Goal: Transaction & Acquisition: Purchase product/service

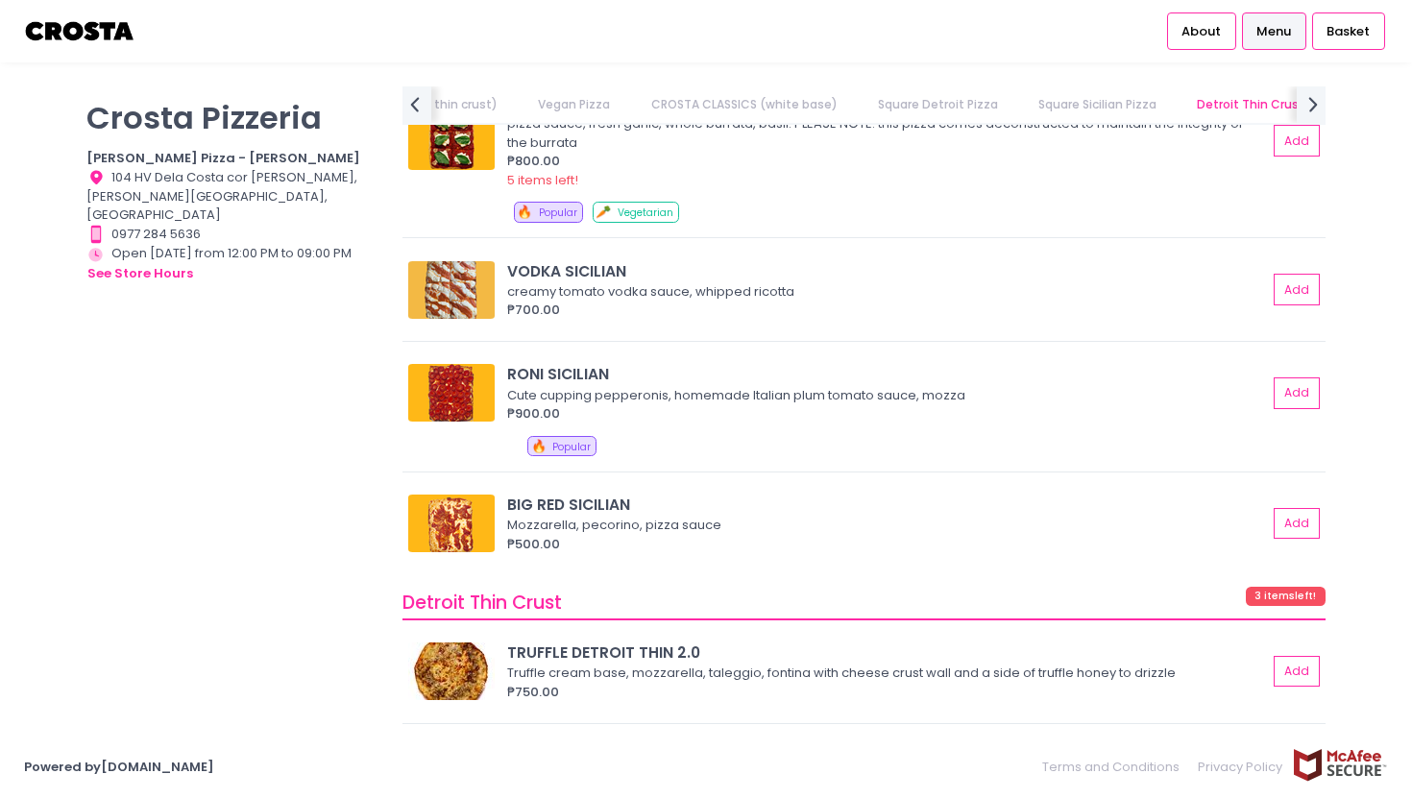
scroll to position [2886, 0]
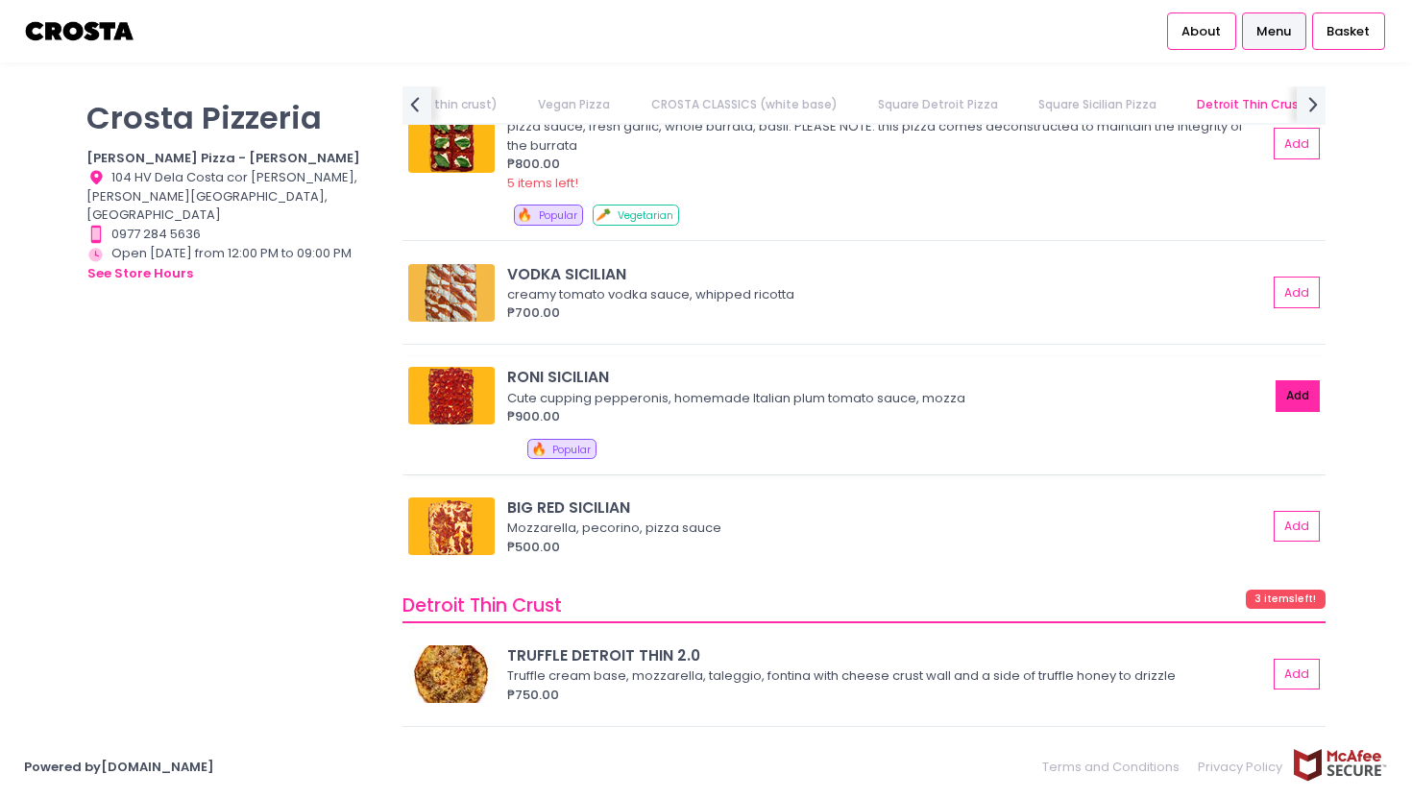
click at [1295, 397] on button "Add" at bounding box center [1298, 396] width 44 height 32
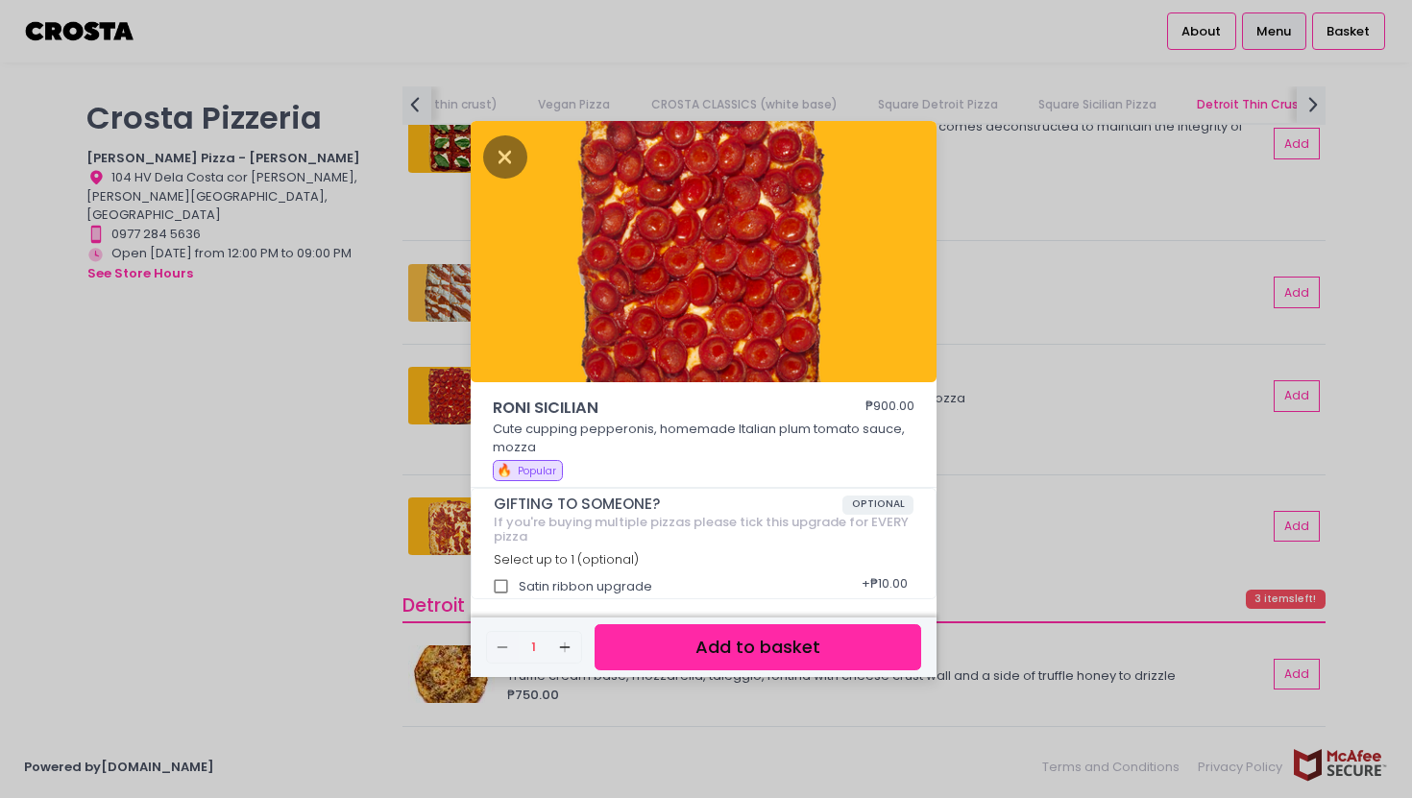
scroll to position [5, 0]
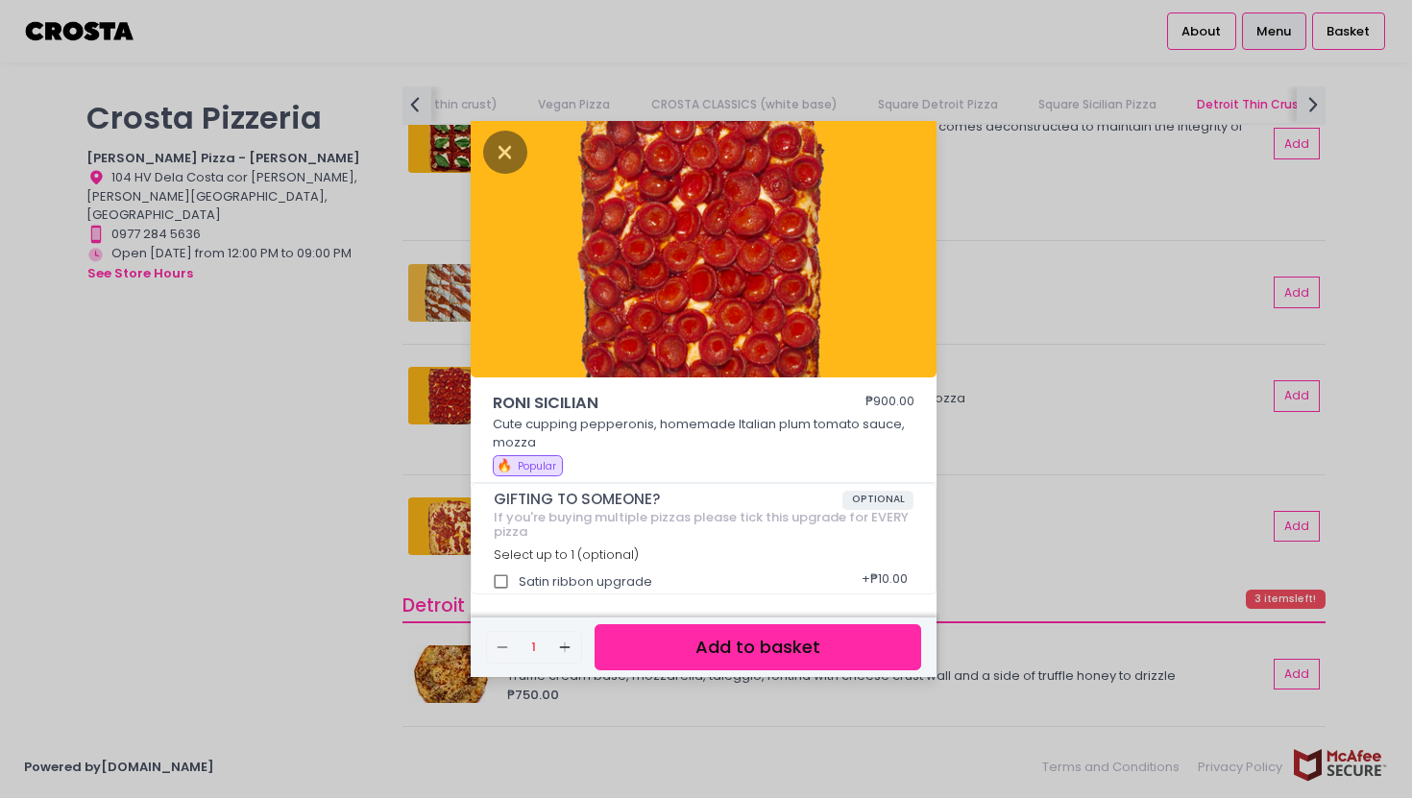
click at [773, 649] on button "Add to basket" at bounding box center [758, 648] width 327 height 47
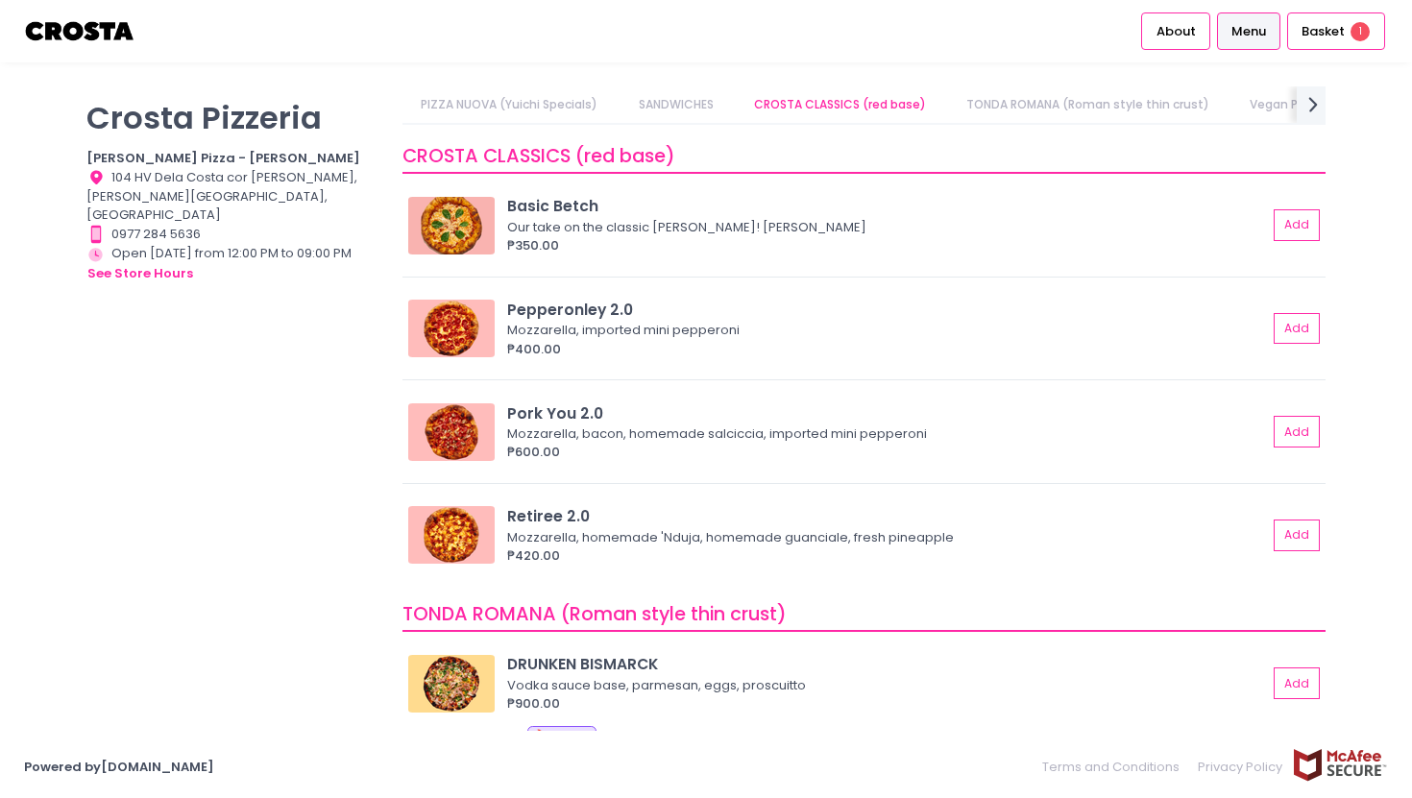
scroll to position [627, 0]
click at [1287, 232] on button "Add" at bounding box center [1298, 226] width 44 height 32
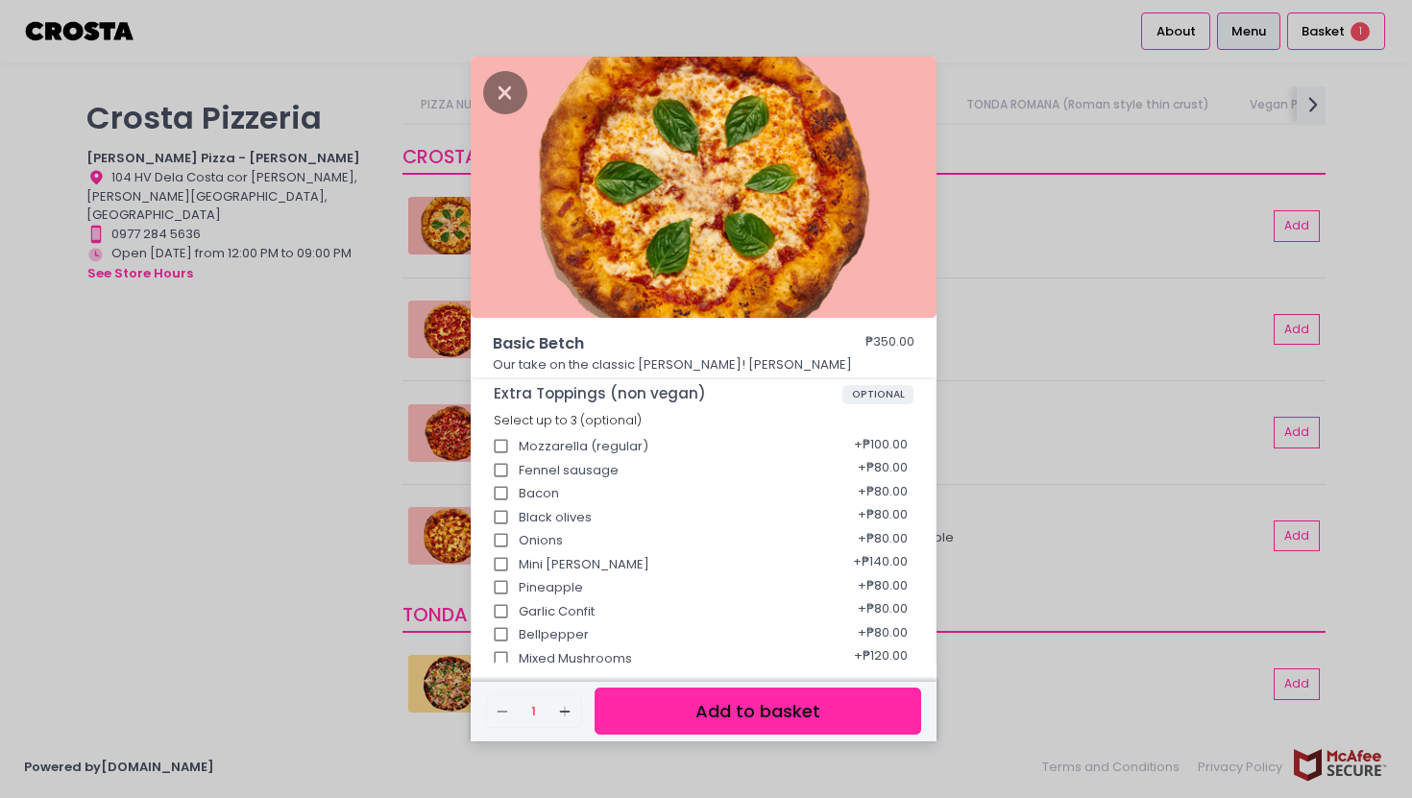
click at [798, 716] on button "Add to basket" at bounding box center [758, 711] width 327 height 47
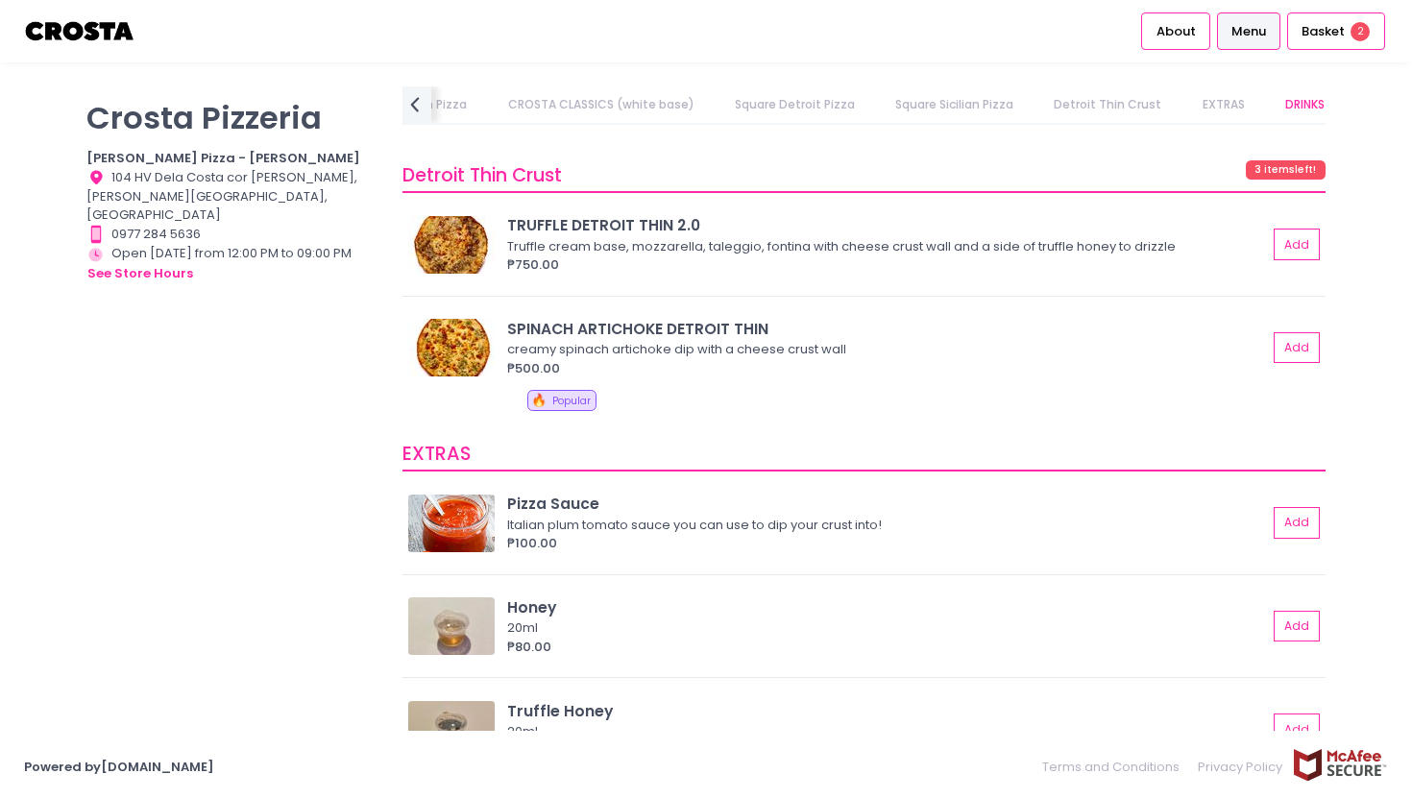
scroll to position [3313, 0]
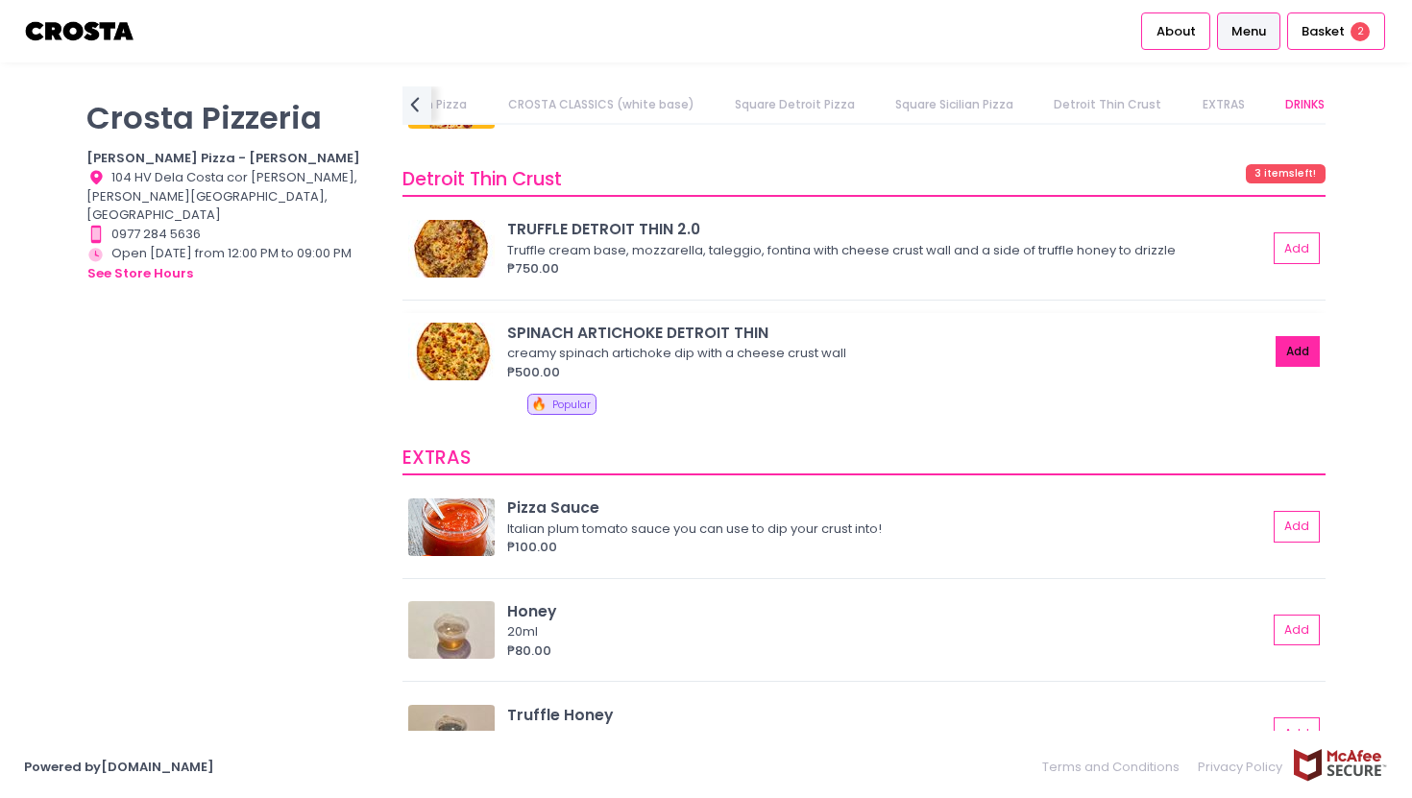
click at [1293, 357] on button "Add" at bounding box center [1298, 352] width 44 height 32
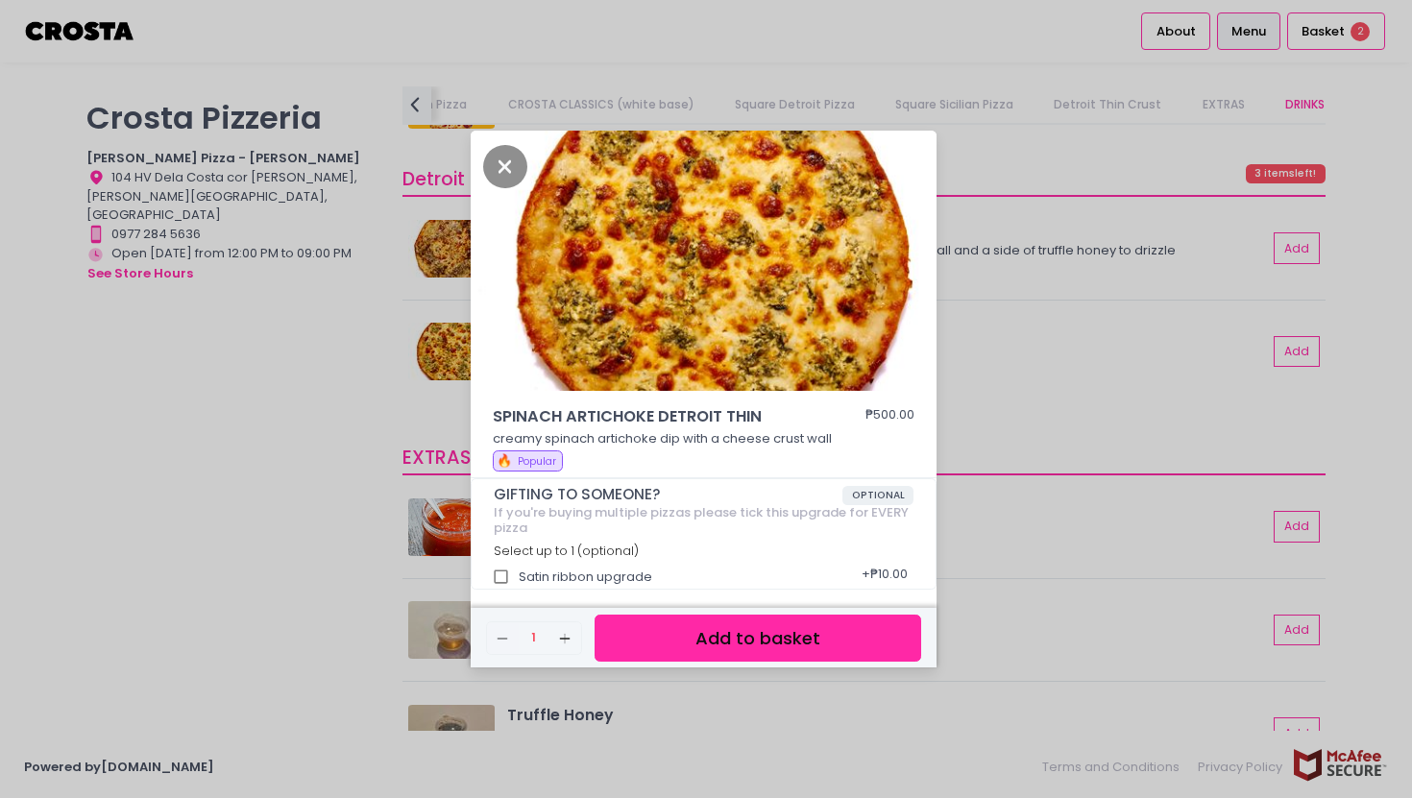
click at [770, 647] on button "Add to basket" at bounding box center [758, 638] width 327 height 47
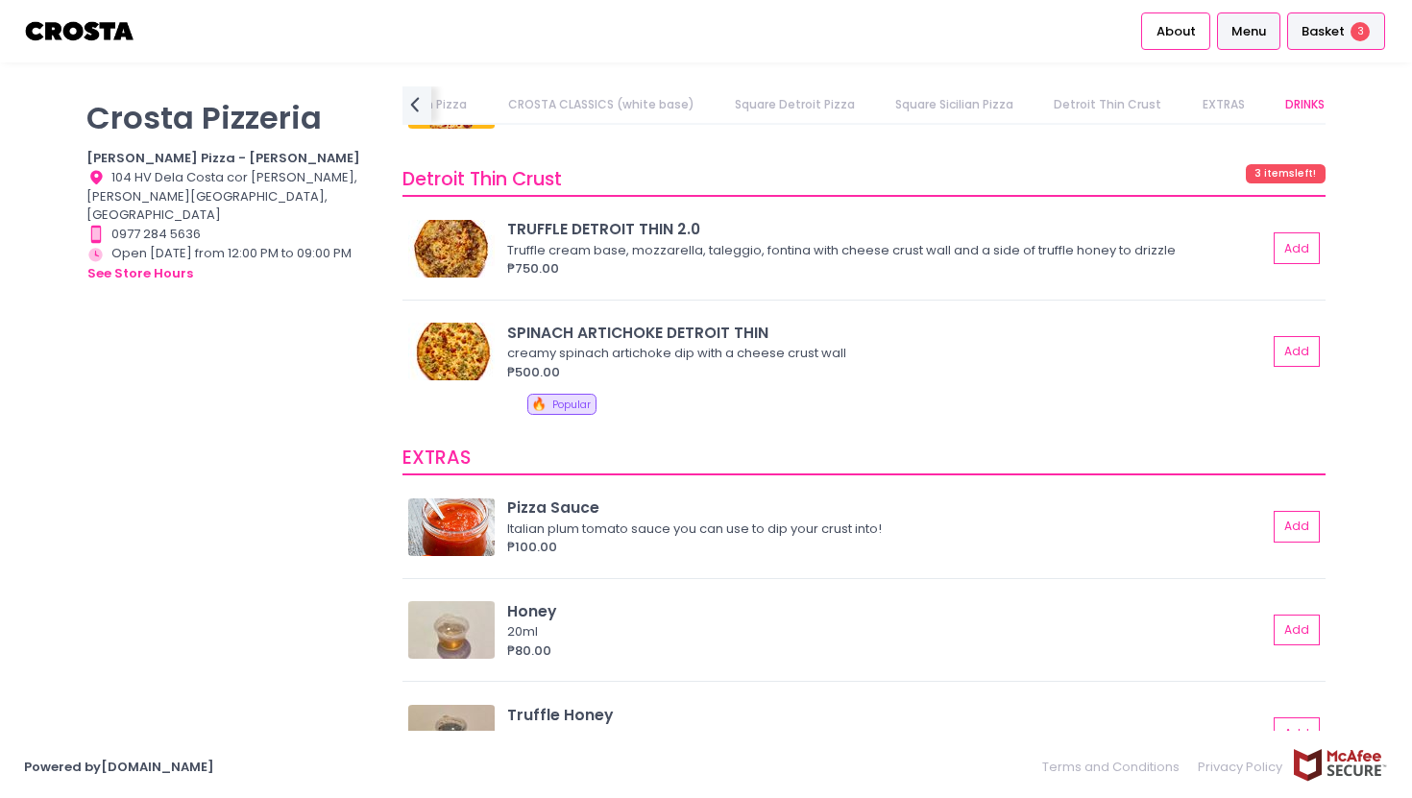
click at [1331, 39] on span "Basket" at bounding box center [1323, 31] width 43 height 19
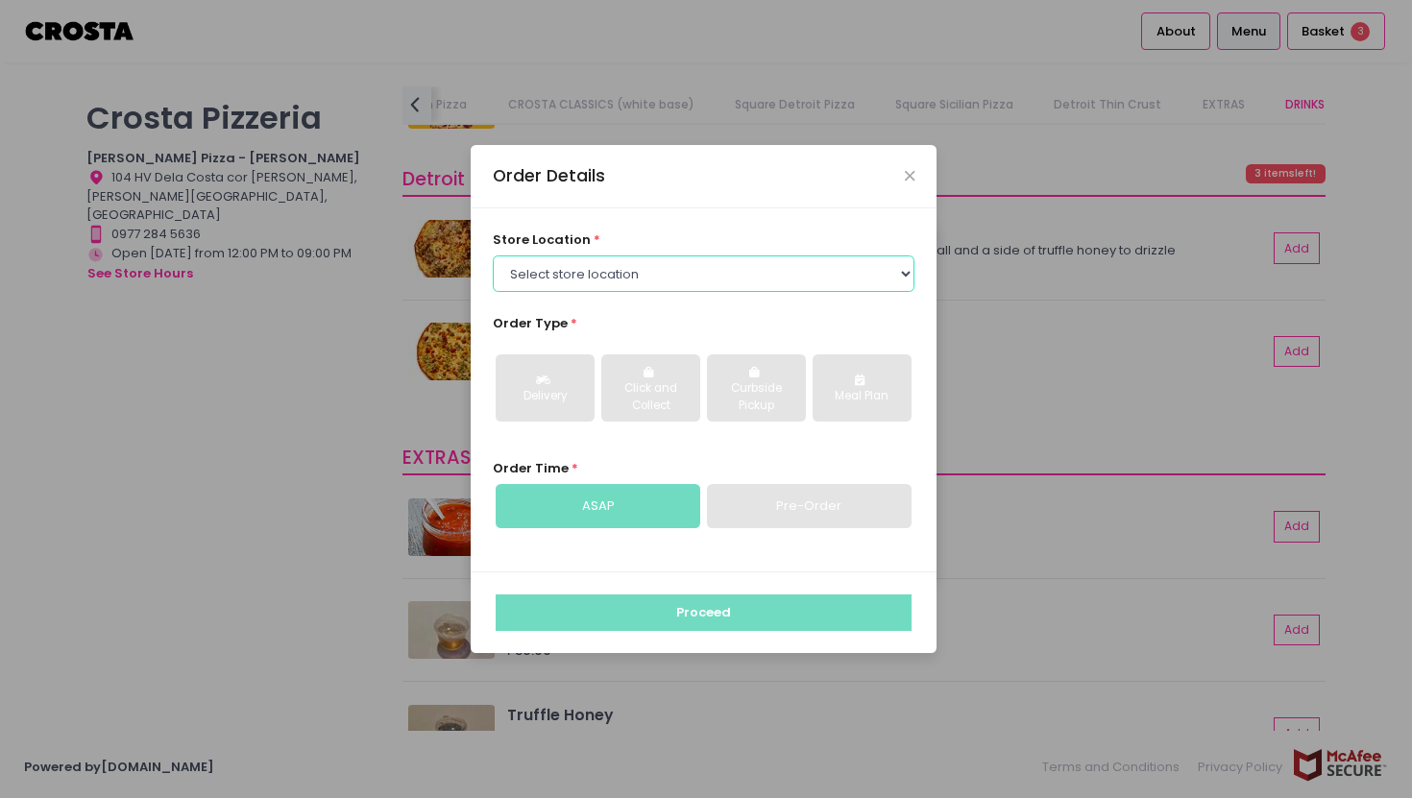
click at [665, 278] on select "Select store location [PERSON_NAME] Pizza - [PERSON_NAME] Pizza - [GEOGRAPHIC_D…" at bounding box center [704, 274] width 423 height 37
select select "5fabb2e53664a8677beaeb89"
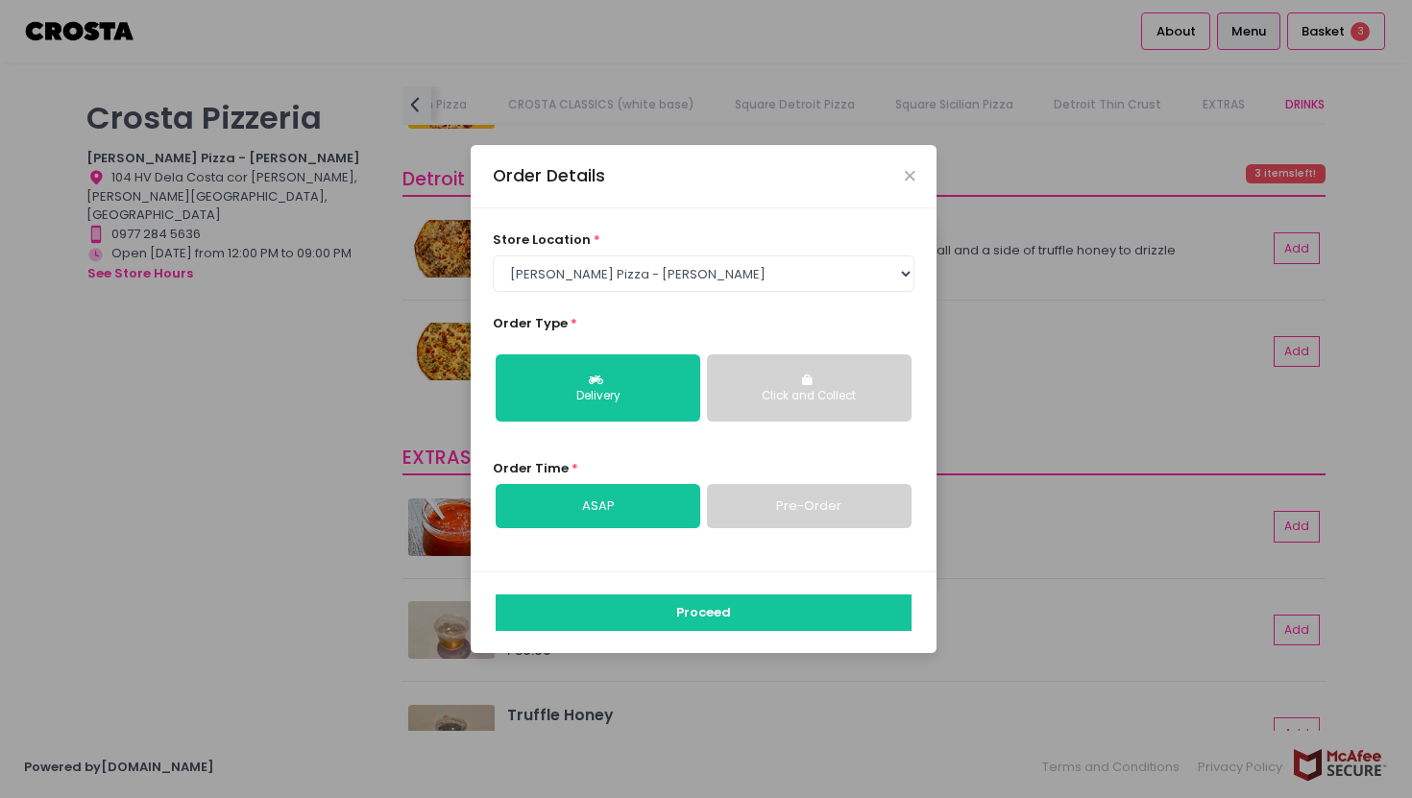
click at [703, 591] on div "Proceed" at bounding box center [704, 613] width 466 height 82
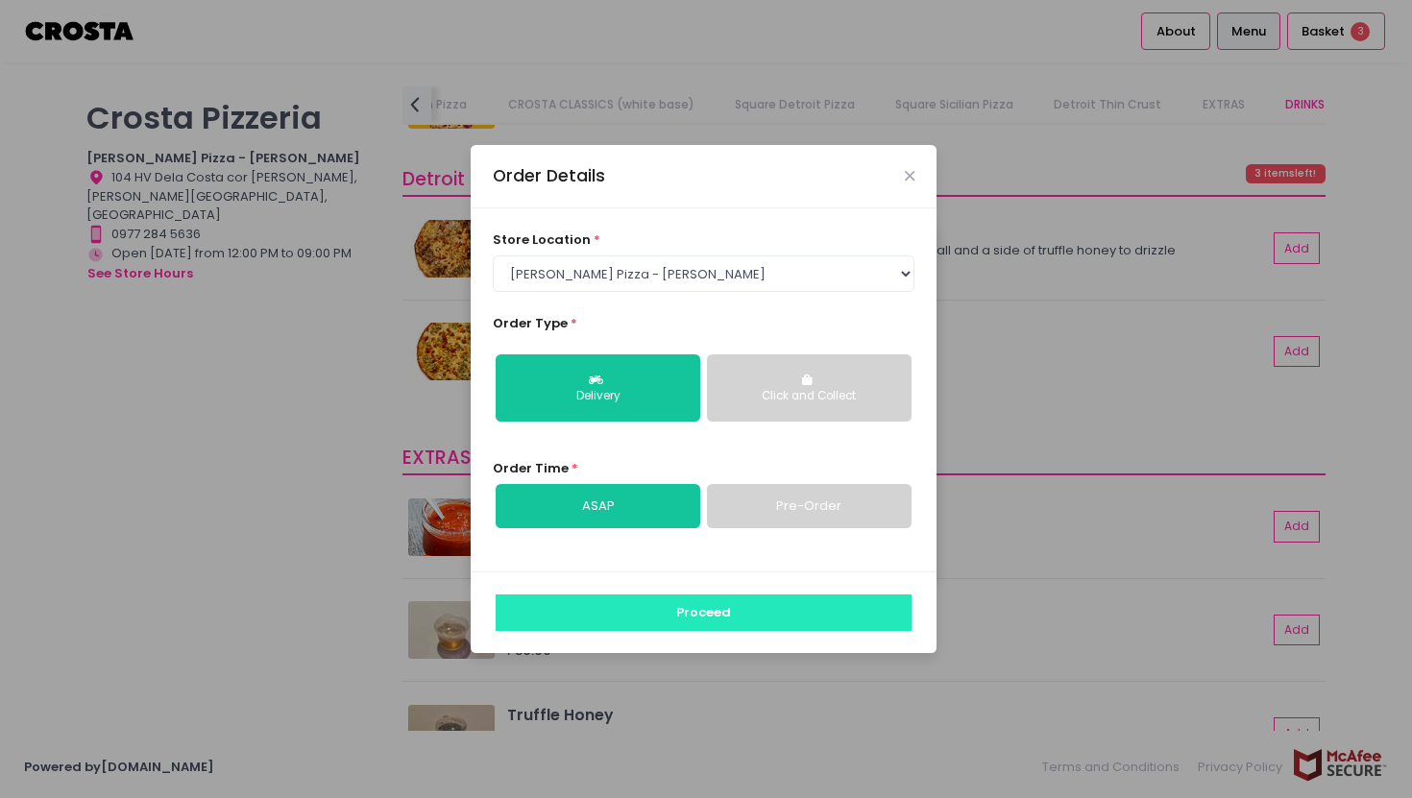
click at [703, 611] on button "Proceed" at bounding box center [704, 613] width 416 height 37
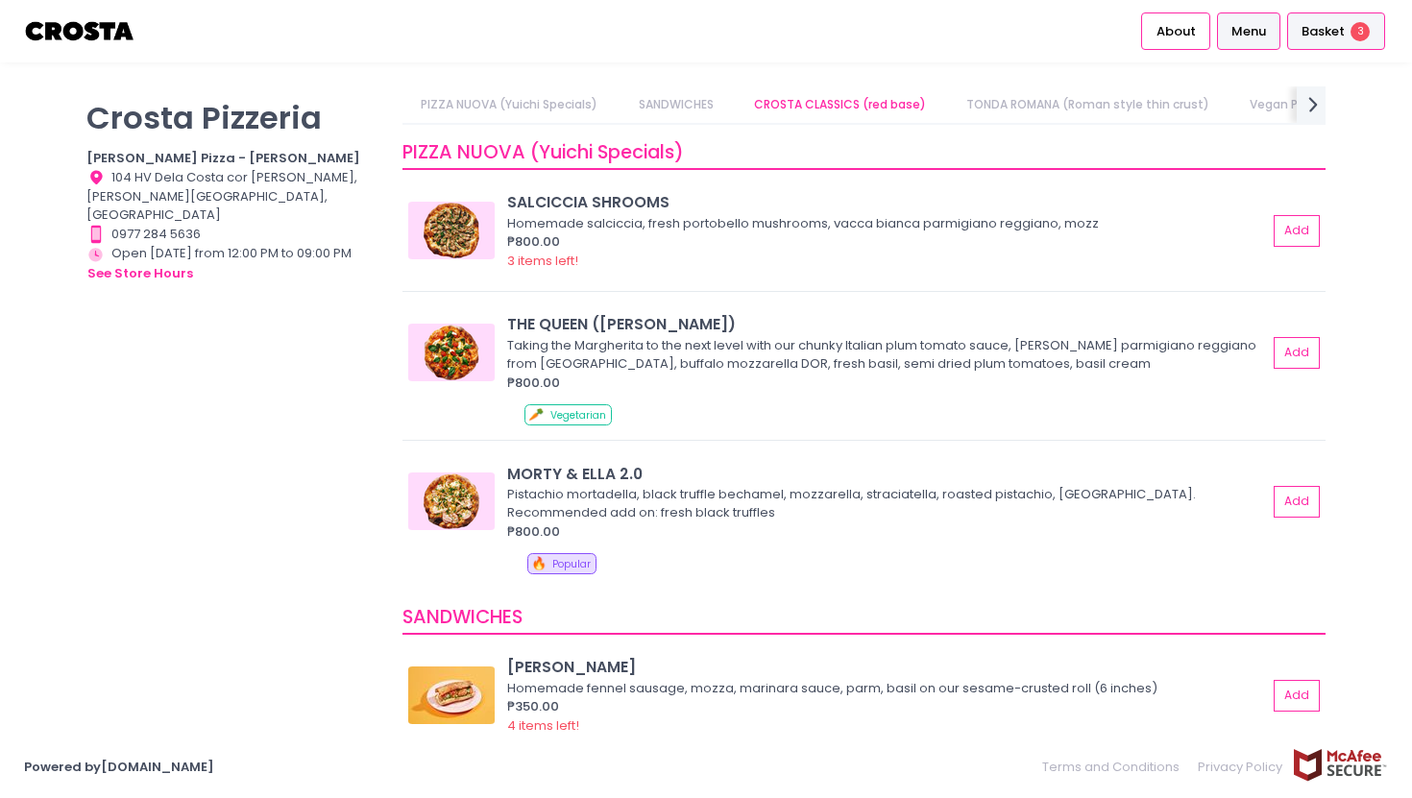
click at [1319, 25] on span "Basket" at bounding box center [1323, 31] width 43 height 19
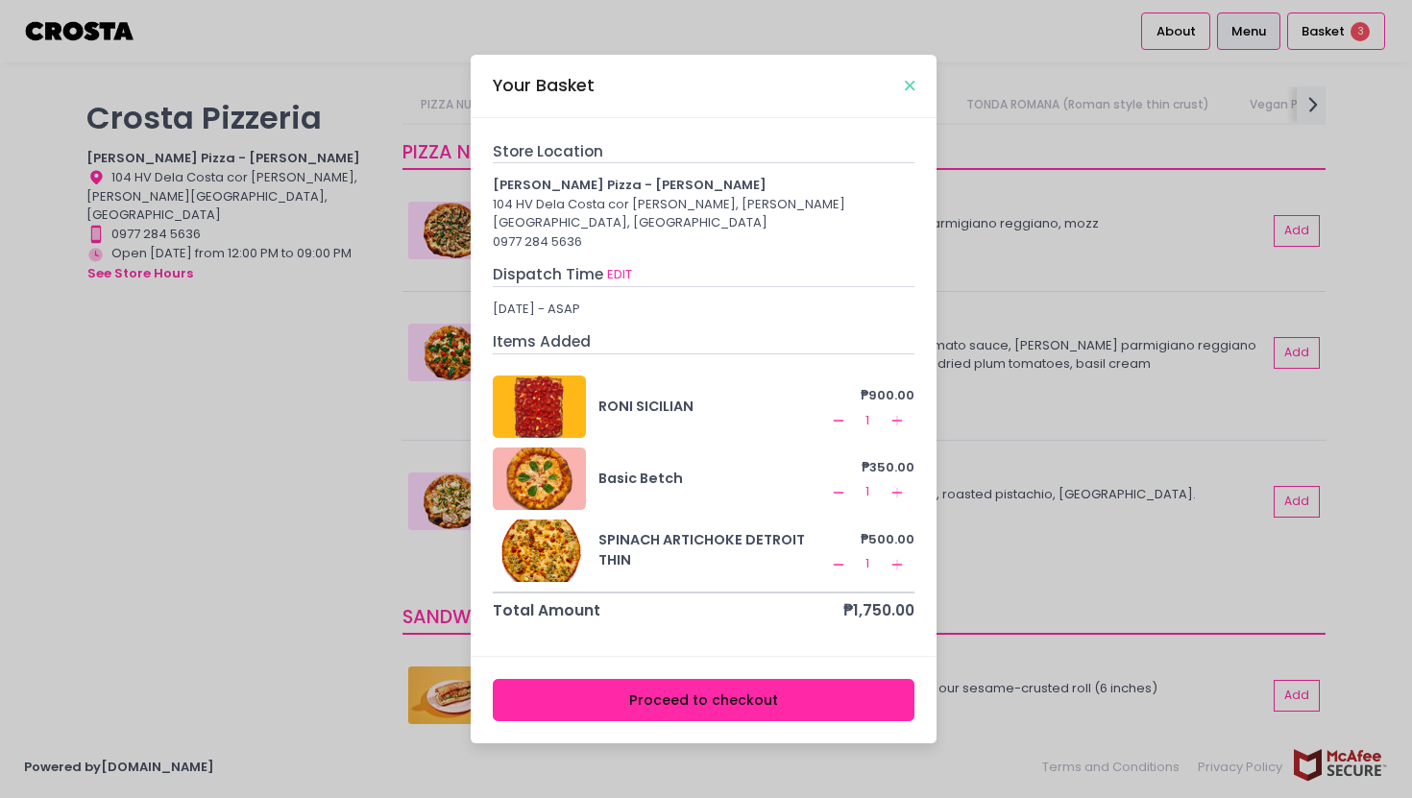
click at [915, 90] on icon "Close" at bounding box center [910, 86] width 10 height 14
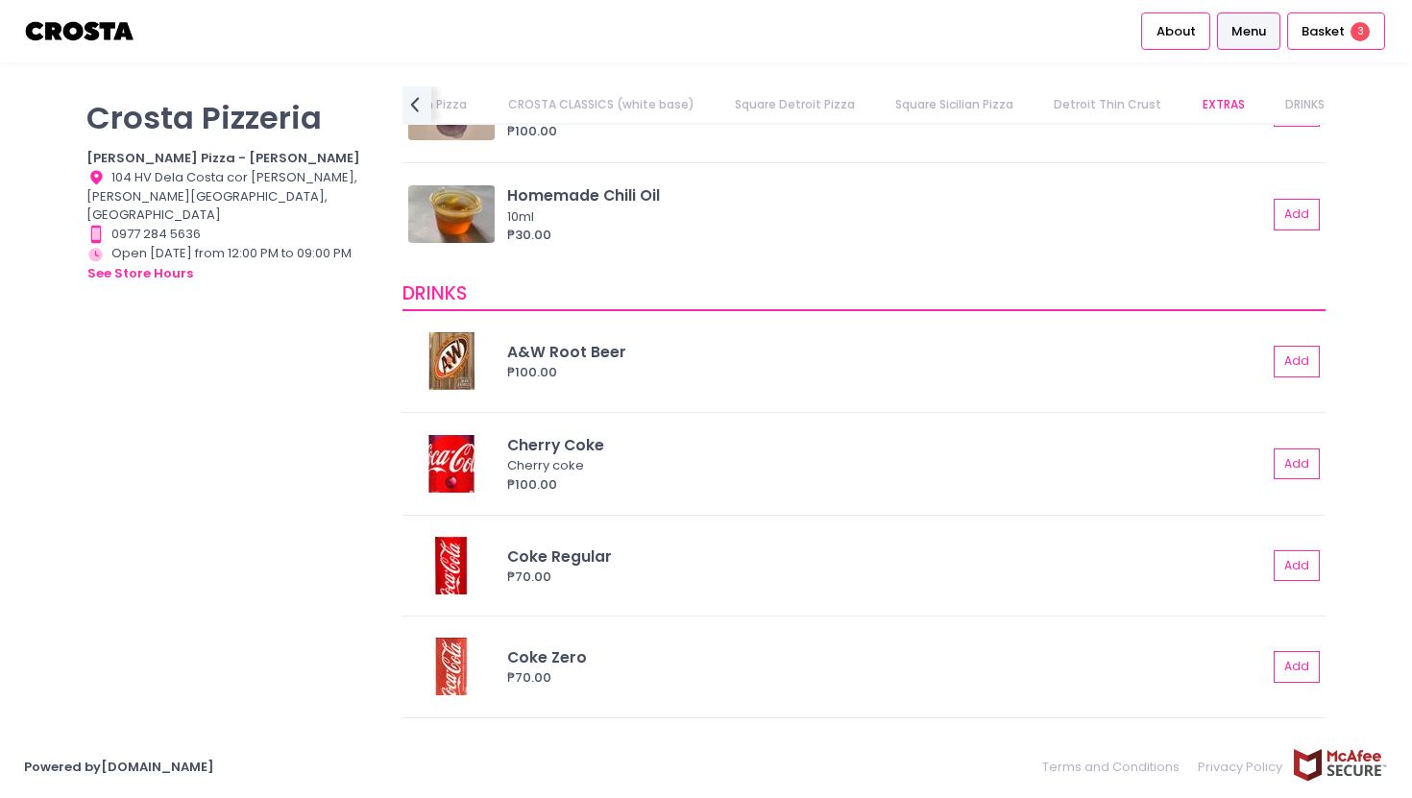
scroll to position [3919, 0]
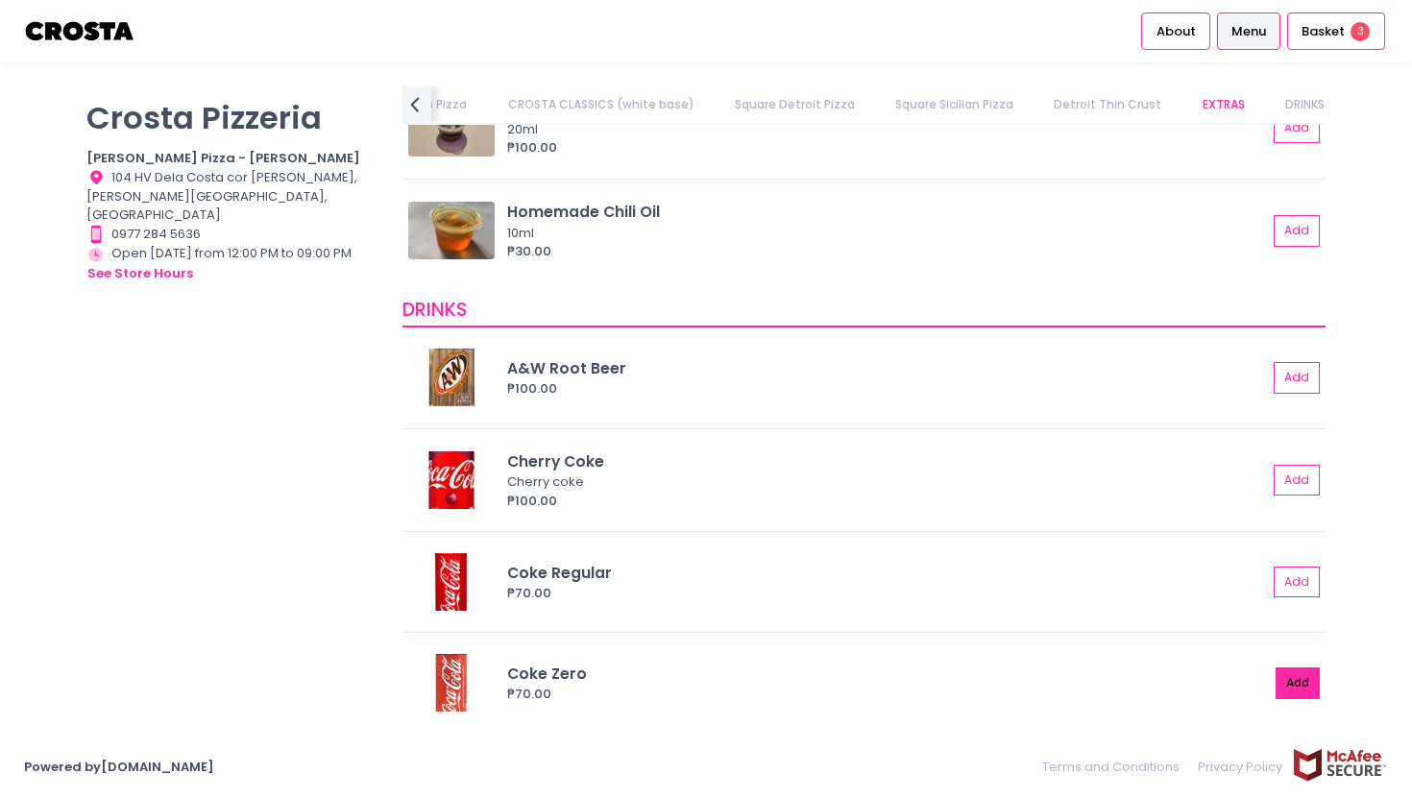
click at [1301, 688] on button "Add" at bounding box center [1298, 684] width 44 height 32
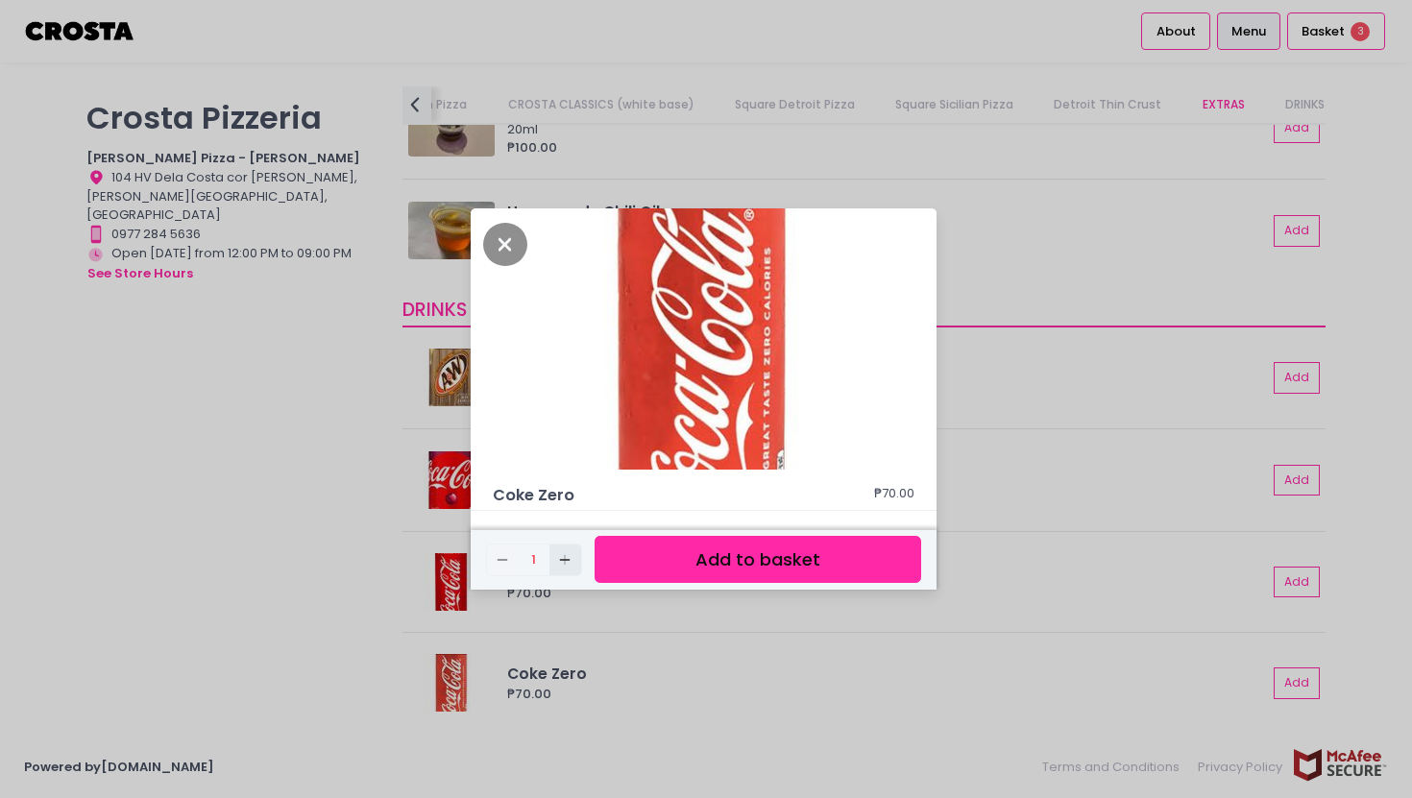
click at [560, 560] on rect "button" at bounding box center [565, 559] width 11 height 1
click at [680, 556] on button "Add to basket" at bounding box center [758, 559] width 327 height 47
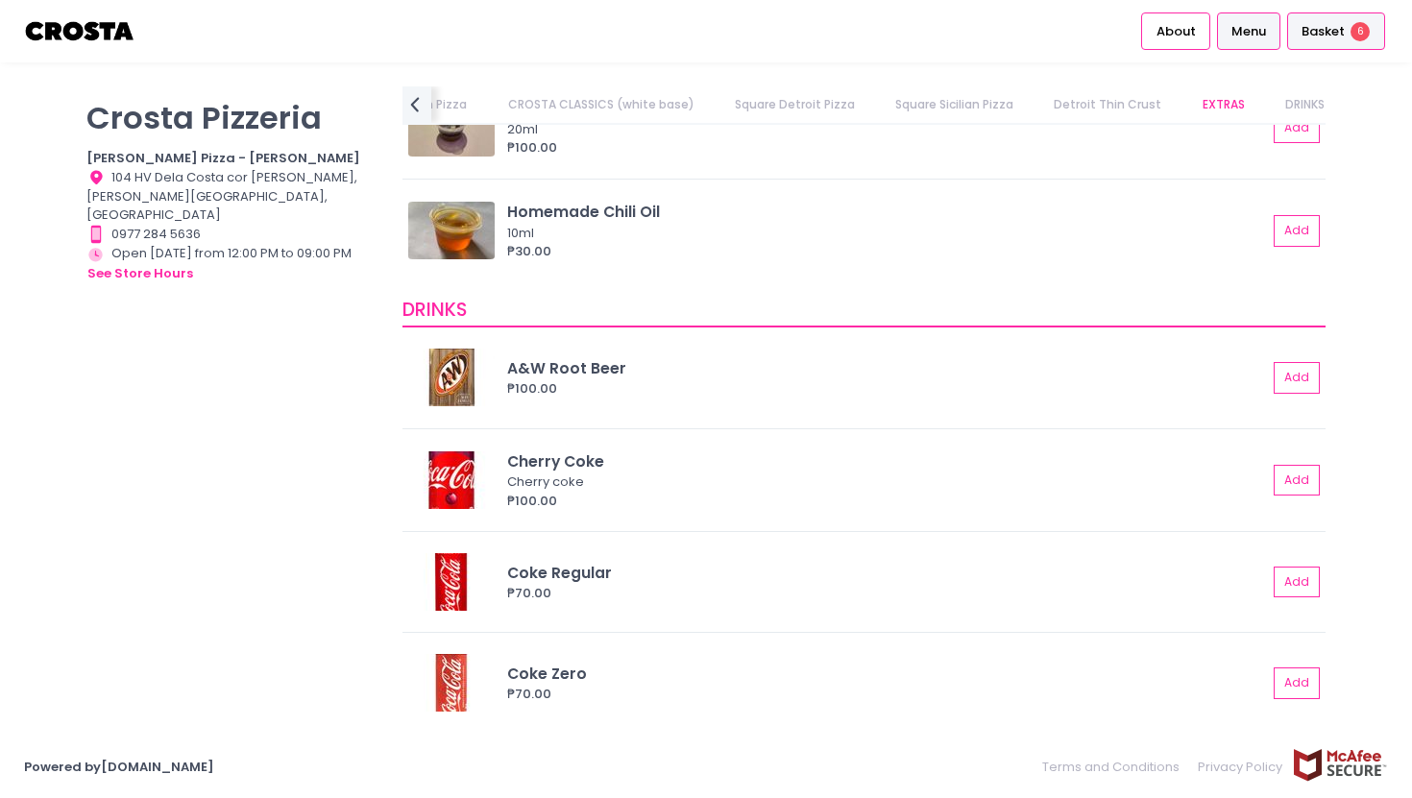
click at [1326, 19] on div "Basket 6" at bounding box center [1336, 30] width 98 height 37
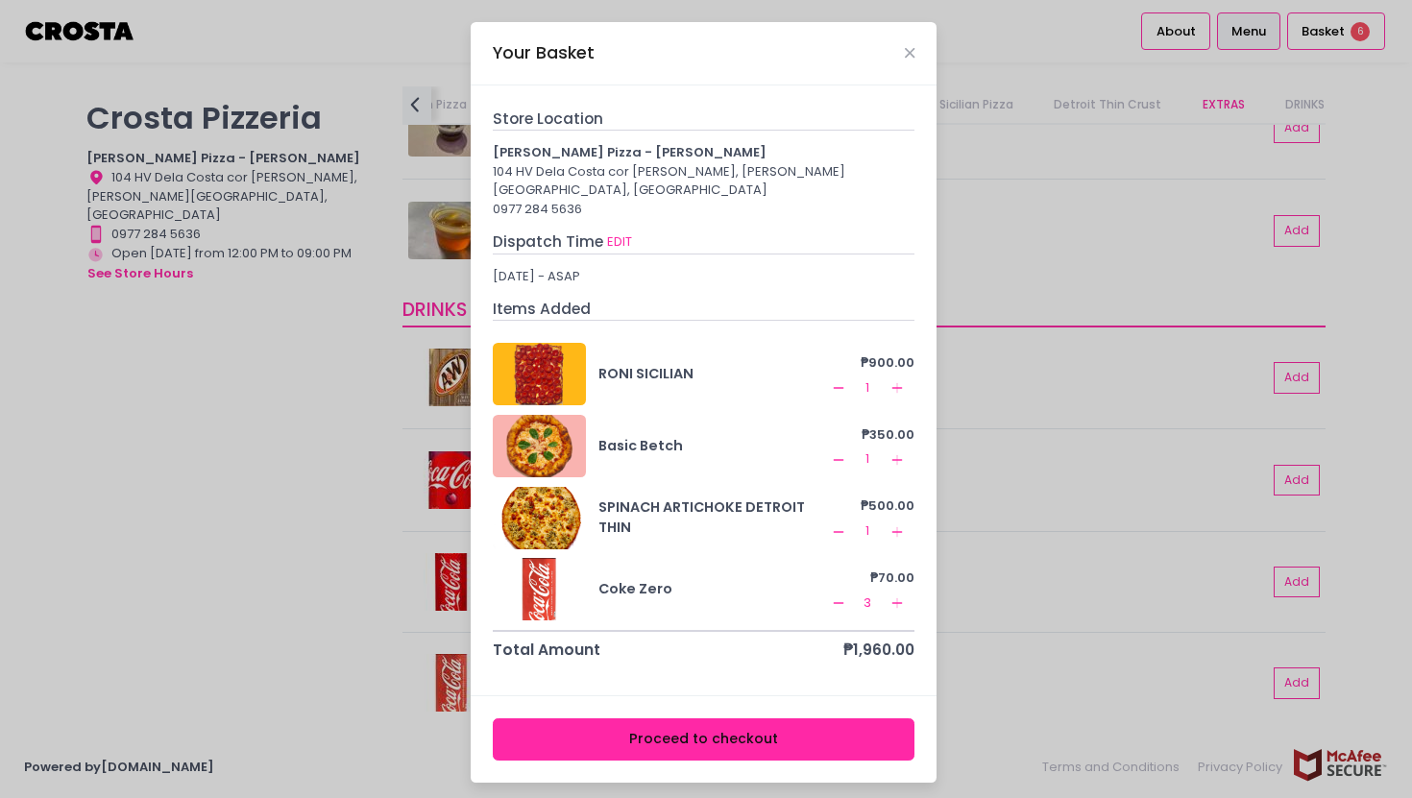
click at [729, 736] on button "Proceed to checkout" at bounding box center [704, 740] width 423 height 43
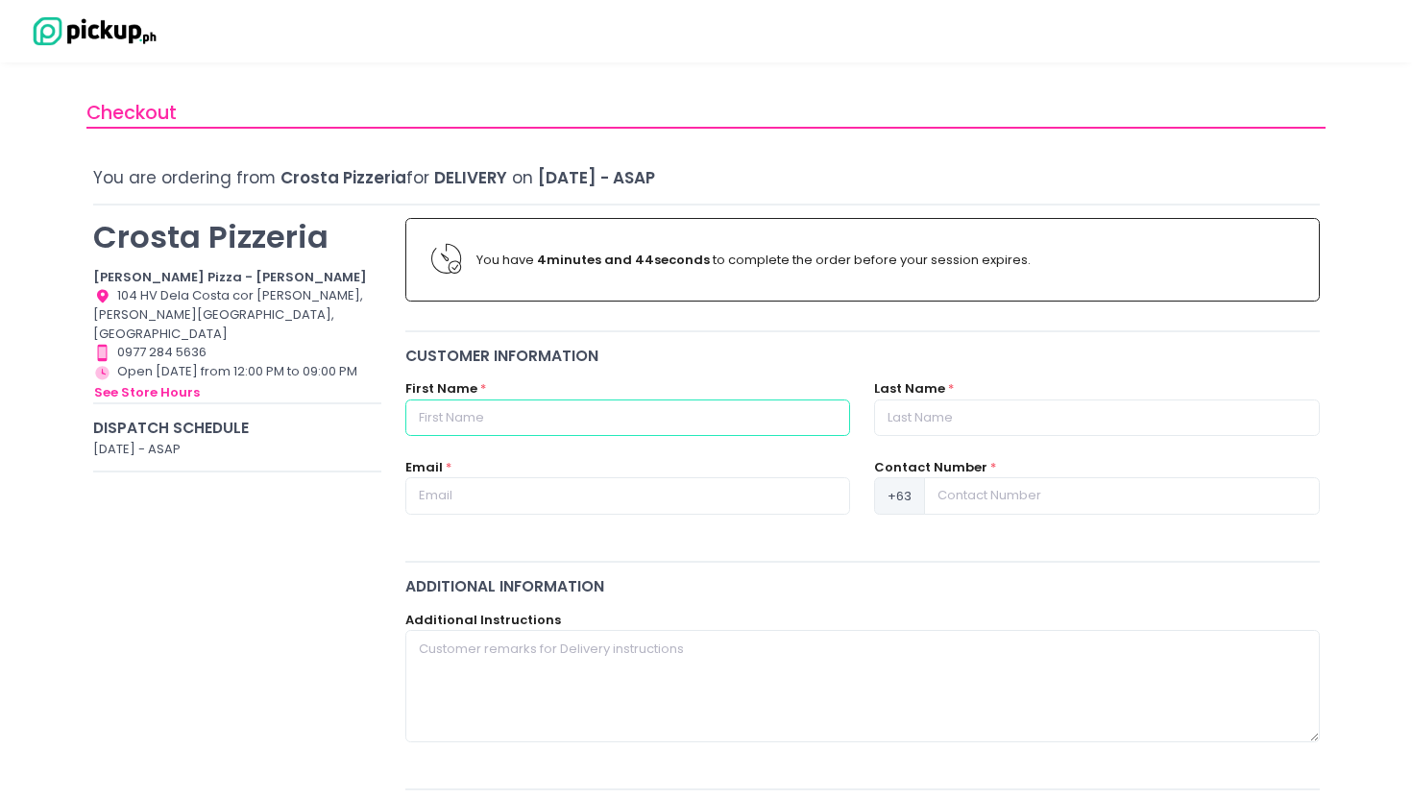
click at [600, 412] on input "text" at bounding box center [627, 418] width 445 height 37
type input "[PERSON_NAME]"
click at [1042, 421] on input "text" at bounding box center [1096, 418] width 445 height 37
type input "[PERSON_NAME]"
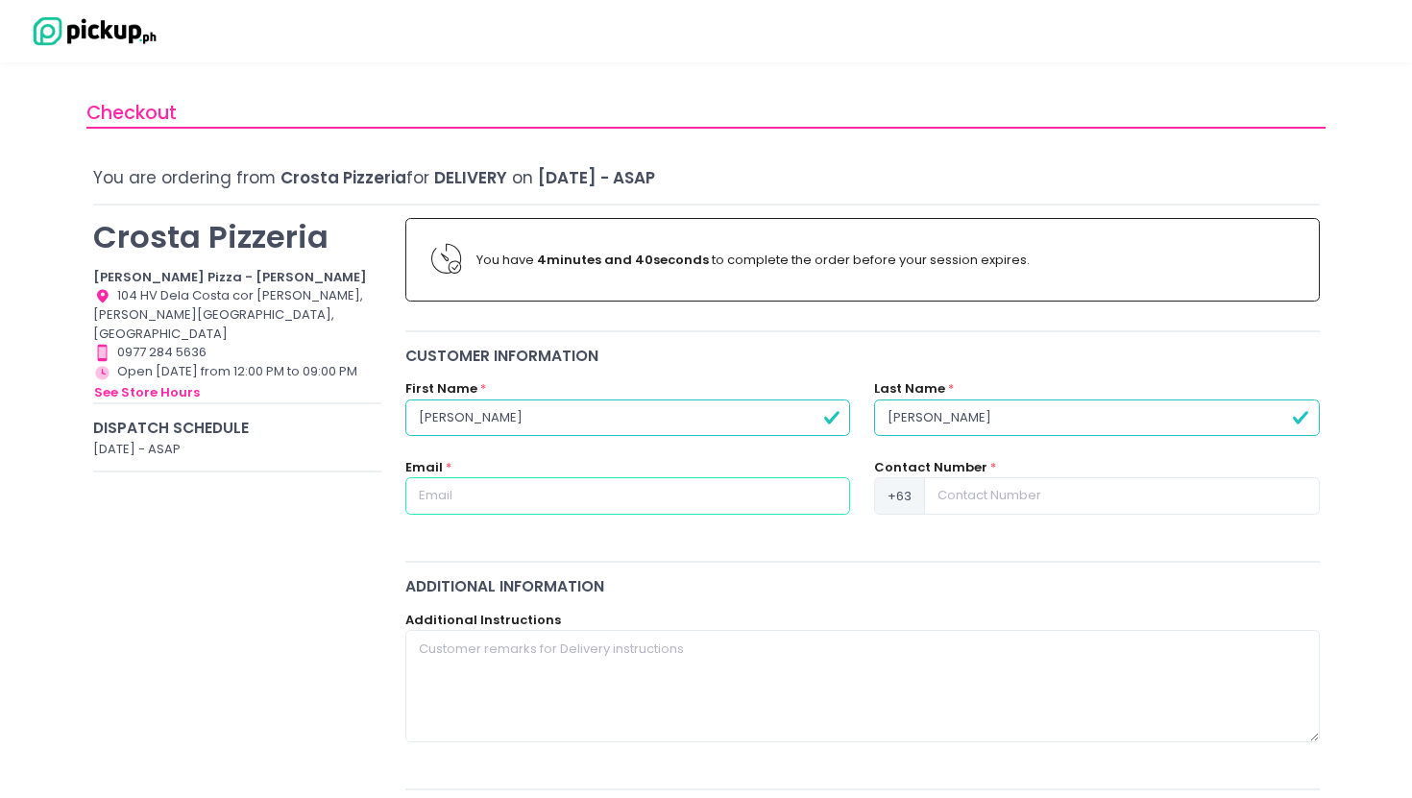
click at [533, 513] on input "text" at bounding box center [627, 496] width 445 height 37
type input "[EMAIL_ADDRESS][PERSON_NAME][DOMAIN_NAME]"
click at [993, 496] on input at bounding box center [1121, 496] width 395 height 37
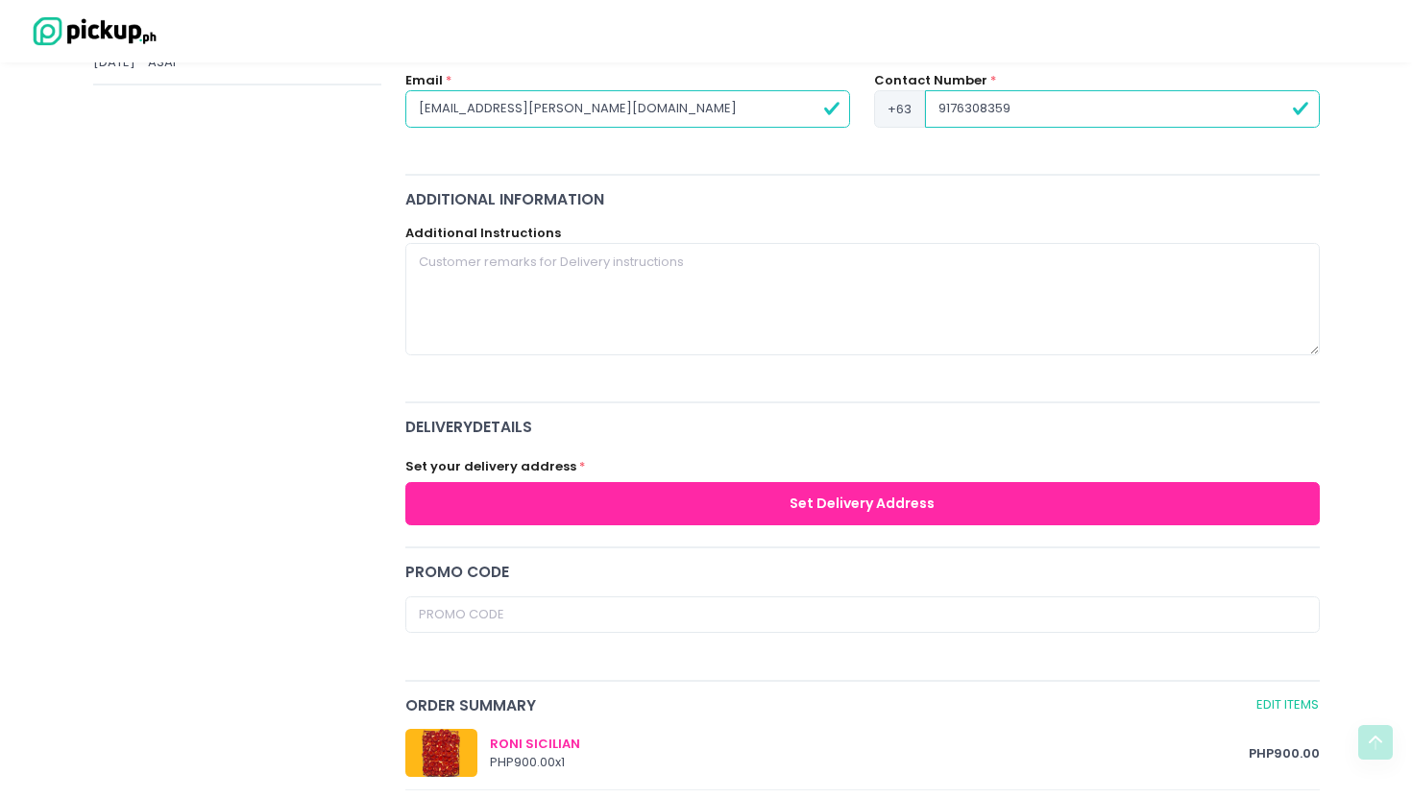
scroll to position [386, 0]
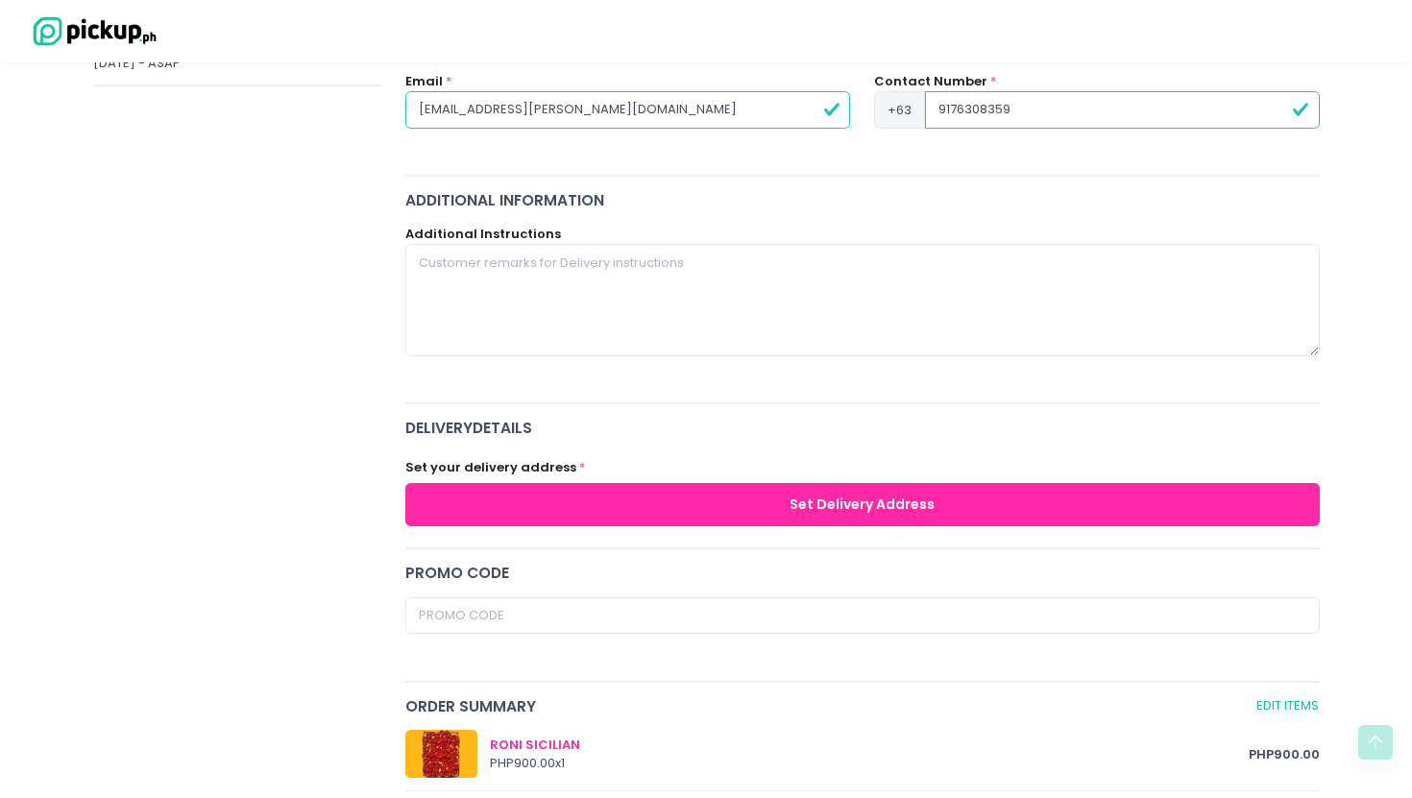
type input "9176308359"
click at [668, 505] on button "Set Delivery Address" at bounding box center [862, 504] width 915 height 43
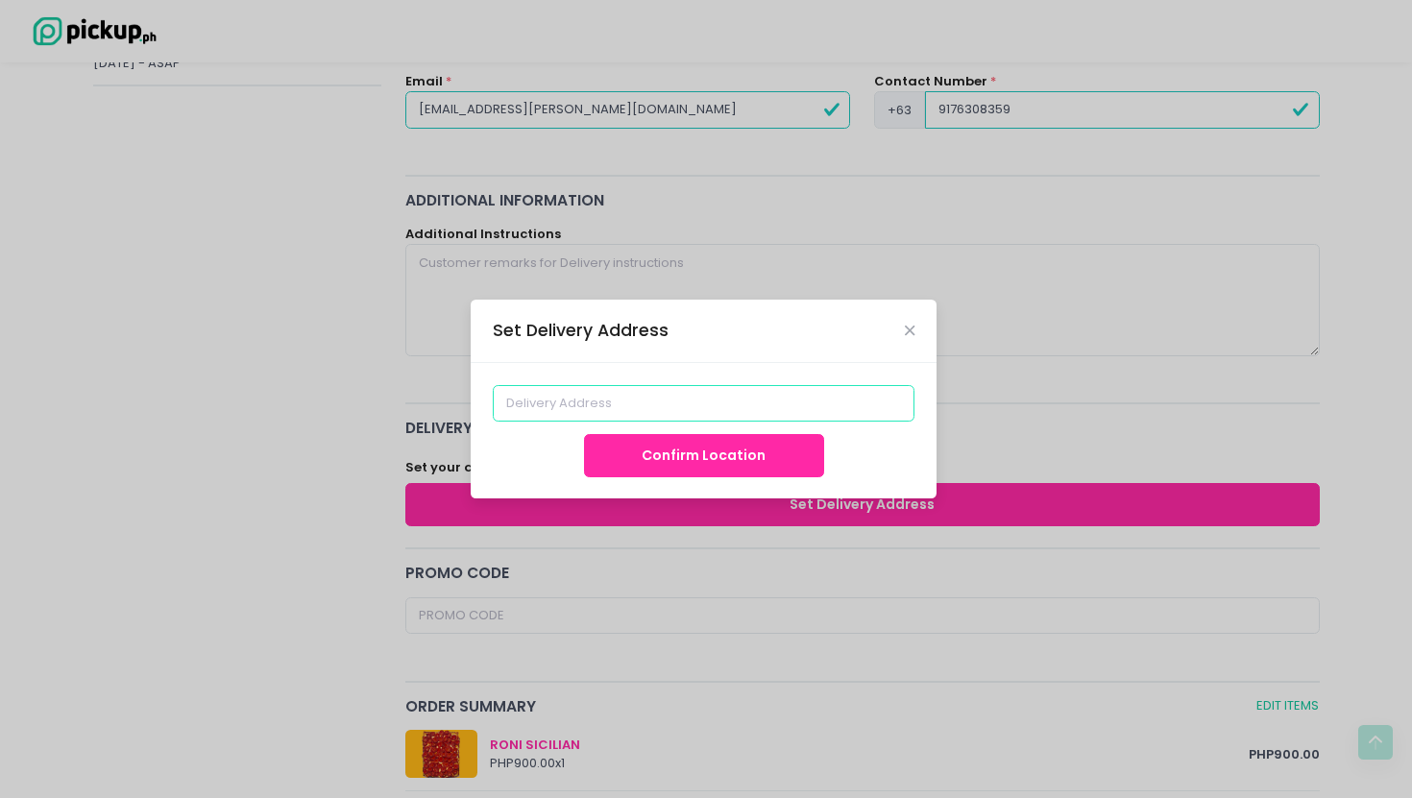
click at [659, 405] on input at bounding box center [704, 403] width 423 height 37
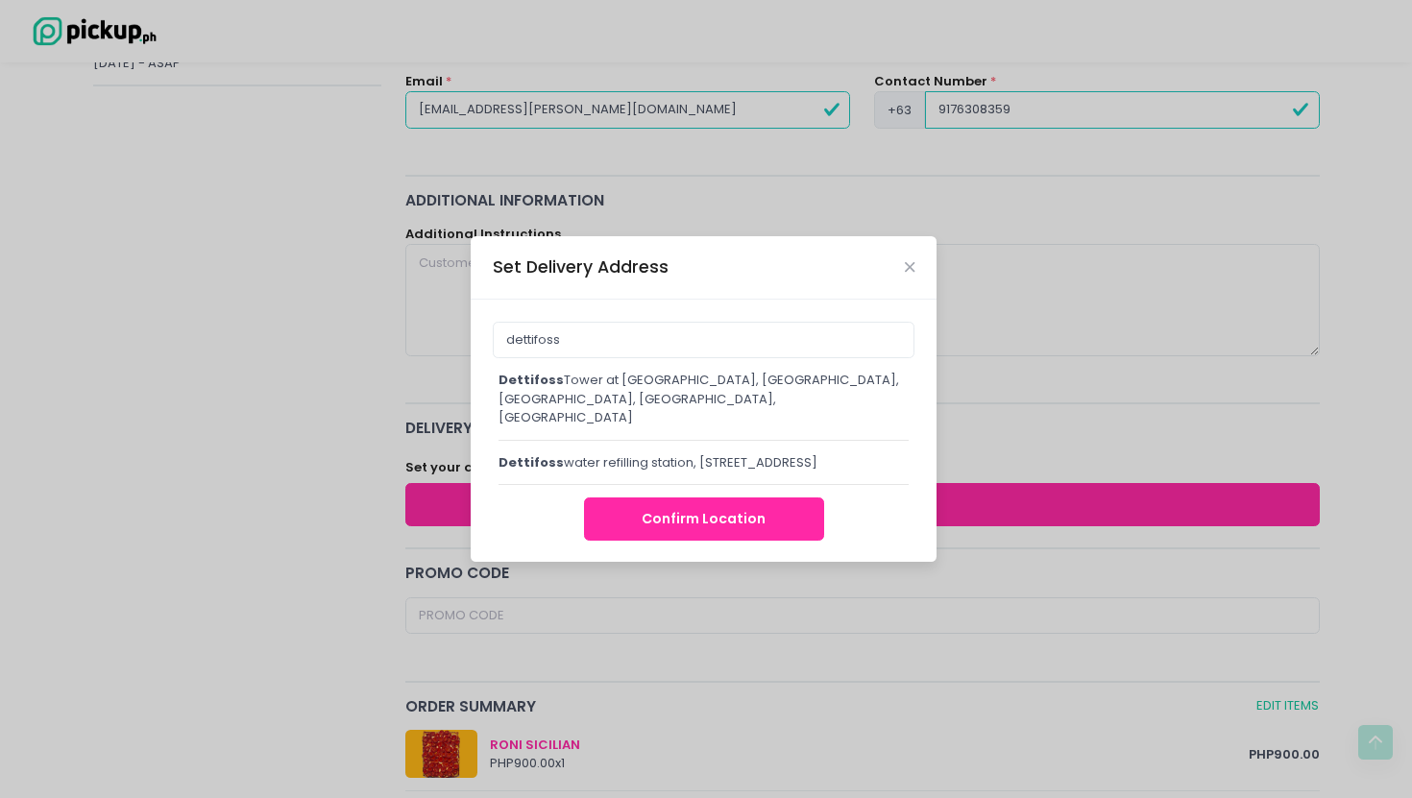
click at [597, 397] on div "[GEOGRAPHIC_DATA] at [GEOGRAPHIC_DATA], [GEOGRAPHIC_DATA], [GEOGRAPHIC_DATA], […" at bounding box center [704, 399] width 410 height 57
type input "Dettifoss Tower at [GEOGRAPHIC_DATA], [GEOGRAPHIC_DATA], [GEOGRAPHIC_DATA], [GE…"
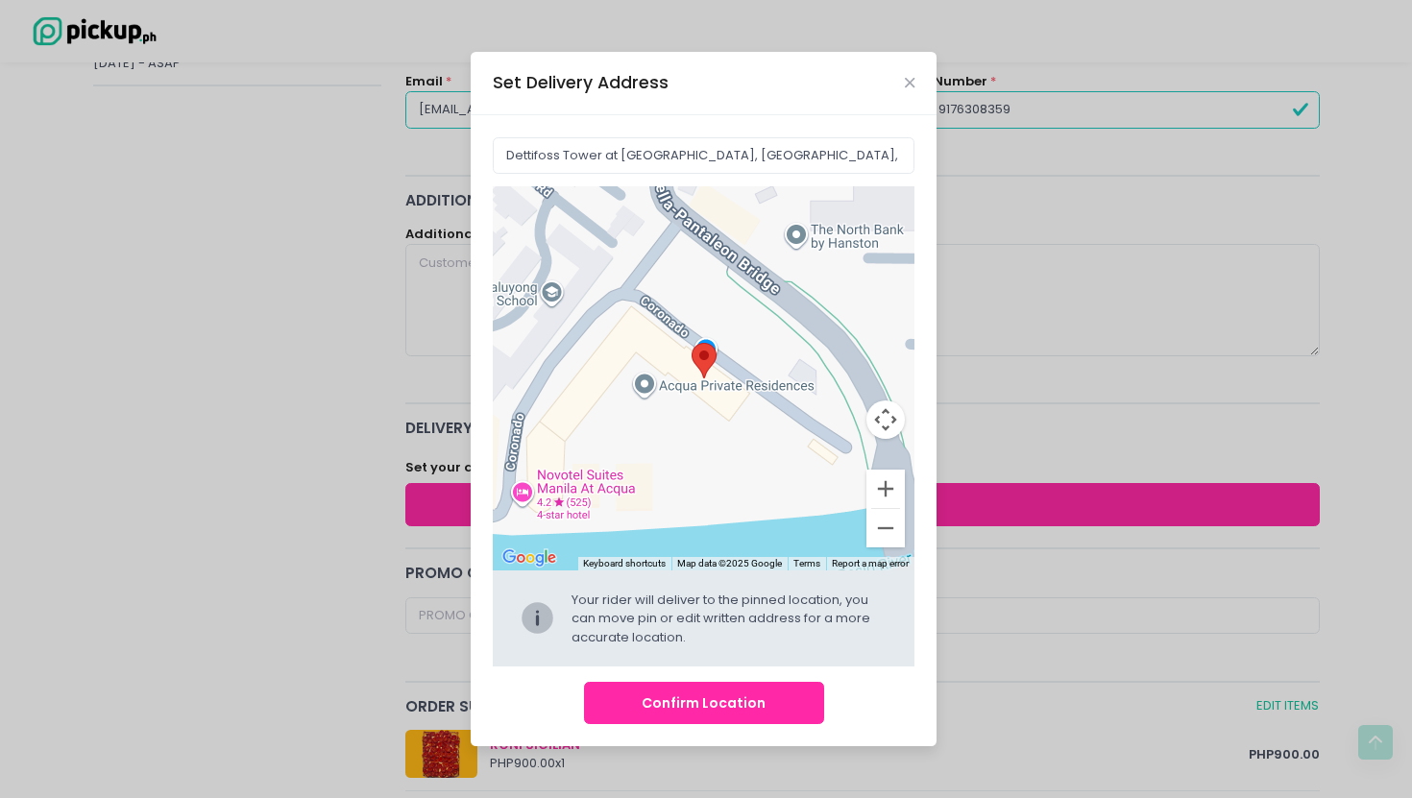
click at [753, 706] on button "Confirm Location" at bounding box center [704, 703] width 240 height 43
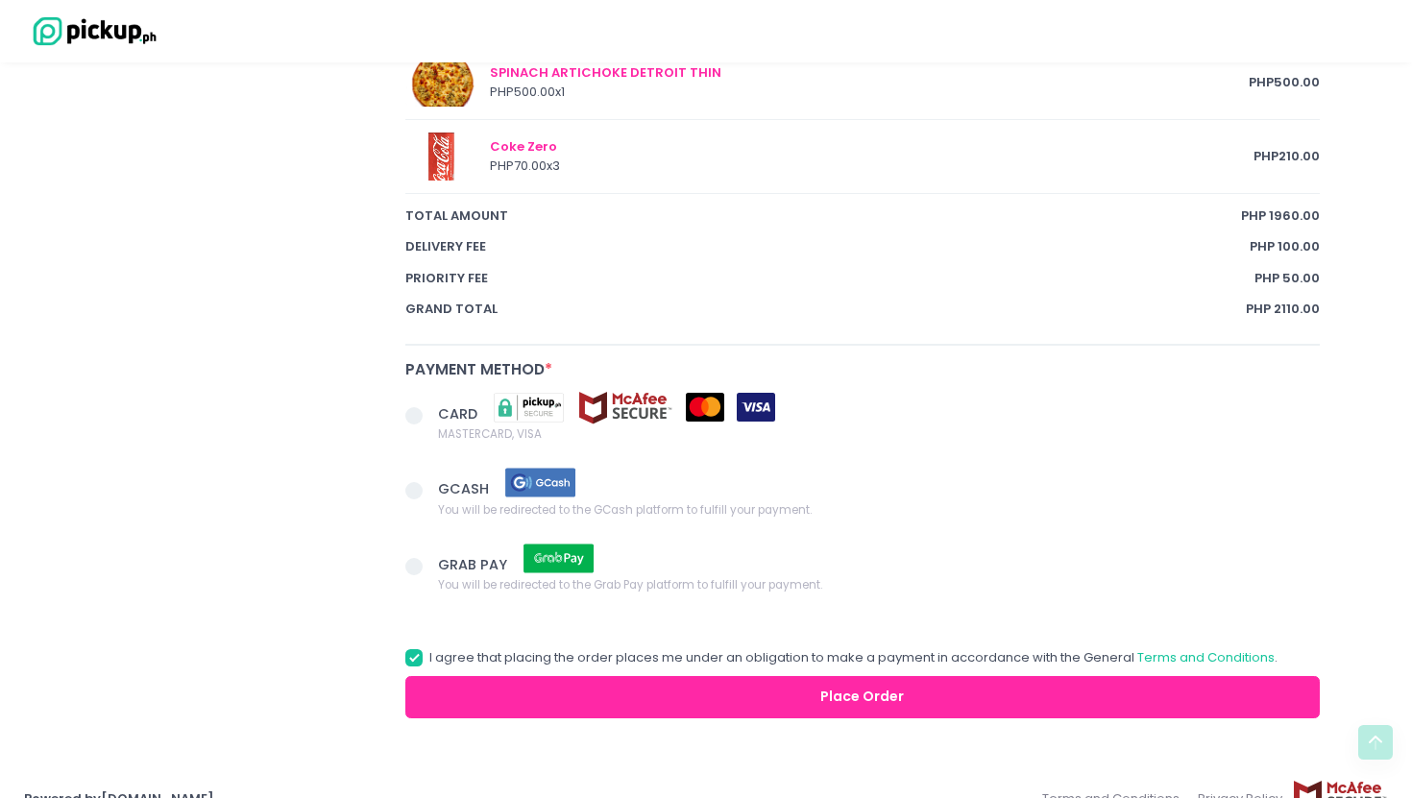
scroll to position [1291, 0]
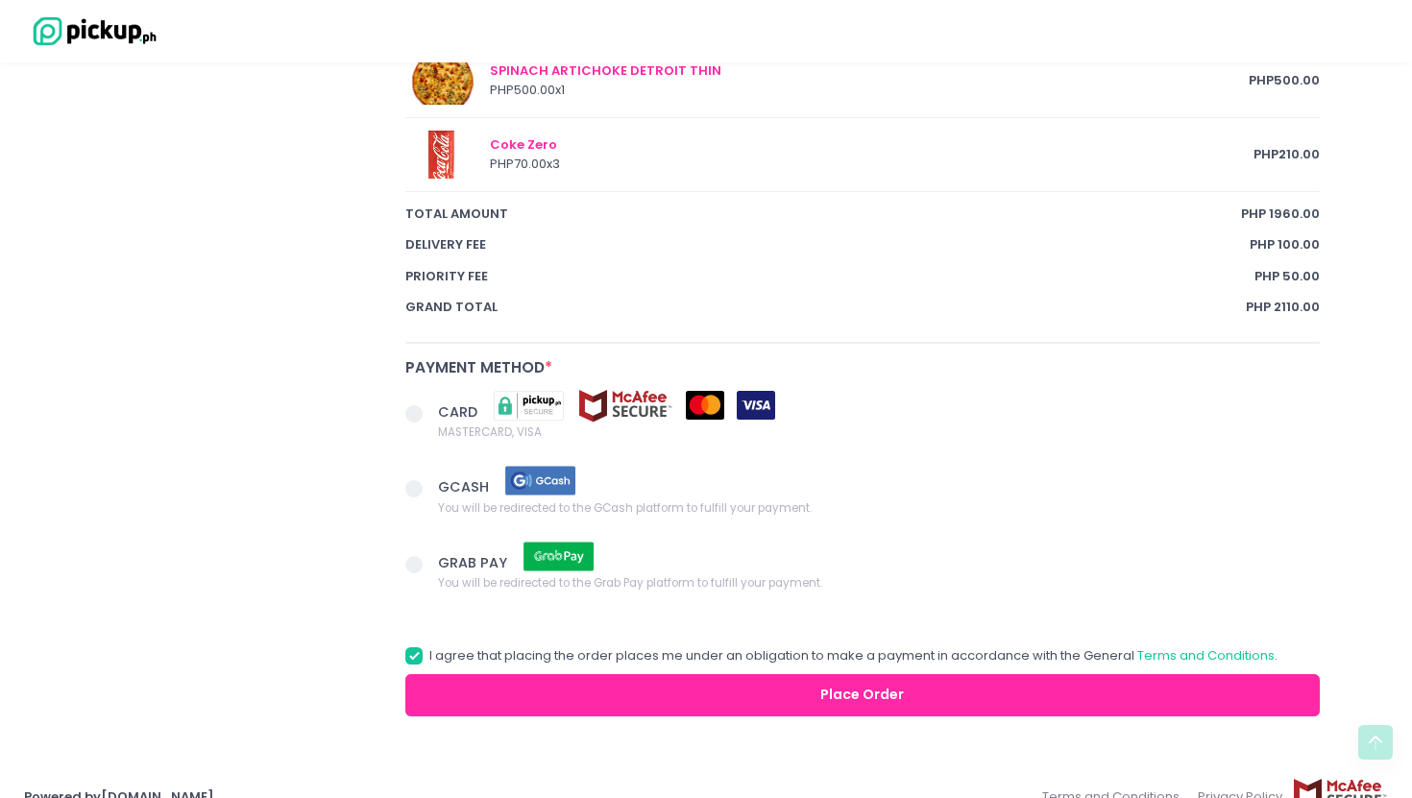
click at [418, 412] on span at bounding box center [413, 413] width 17 height 17
click at [429, 412] on input "CARD MASTERCARD, VISA" at bounding box center [435, 411] width 12 height 12
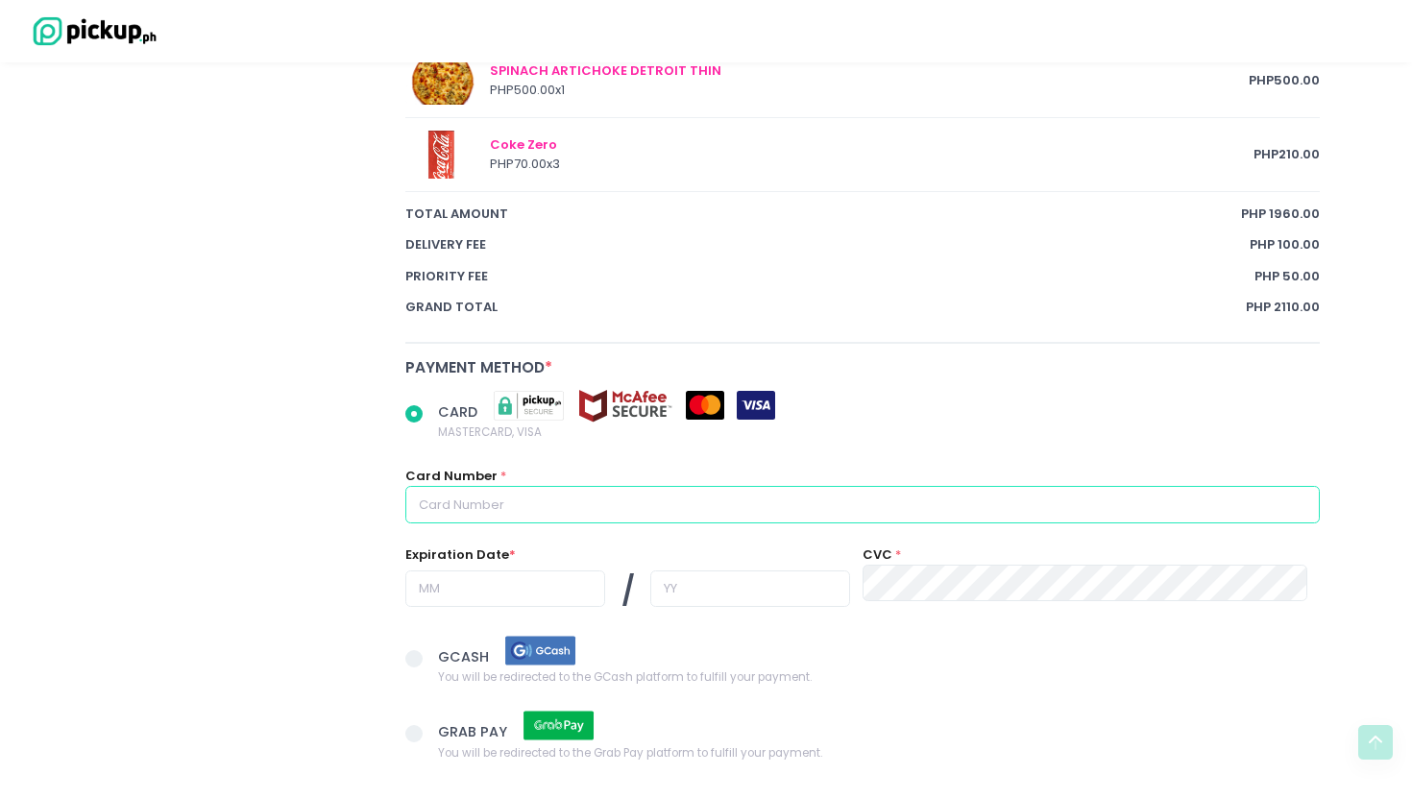
click at [502, 501] on input "text" at bounding box center [862, 504] width 915 height 37
radio input "true"
type input "5"
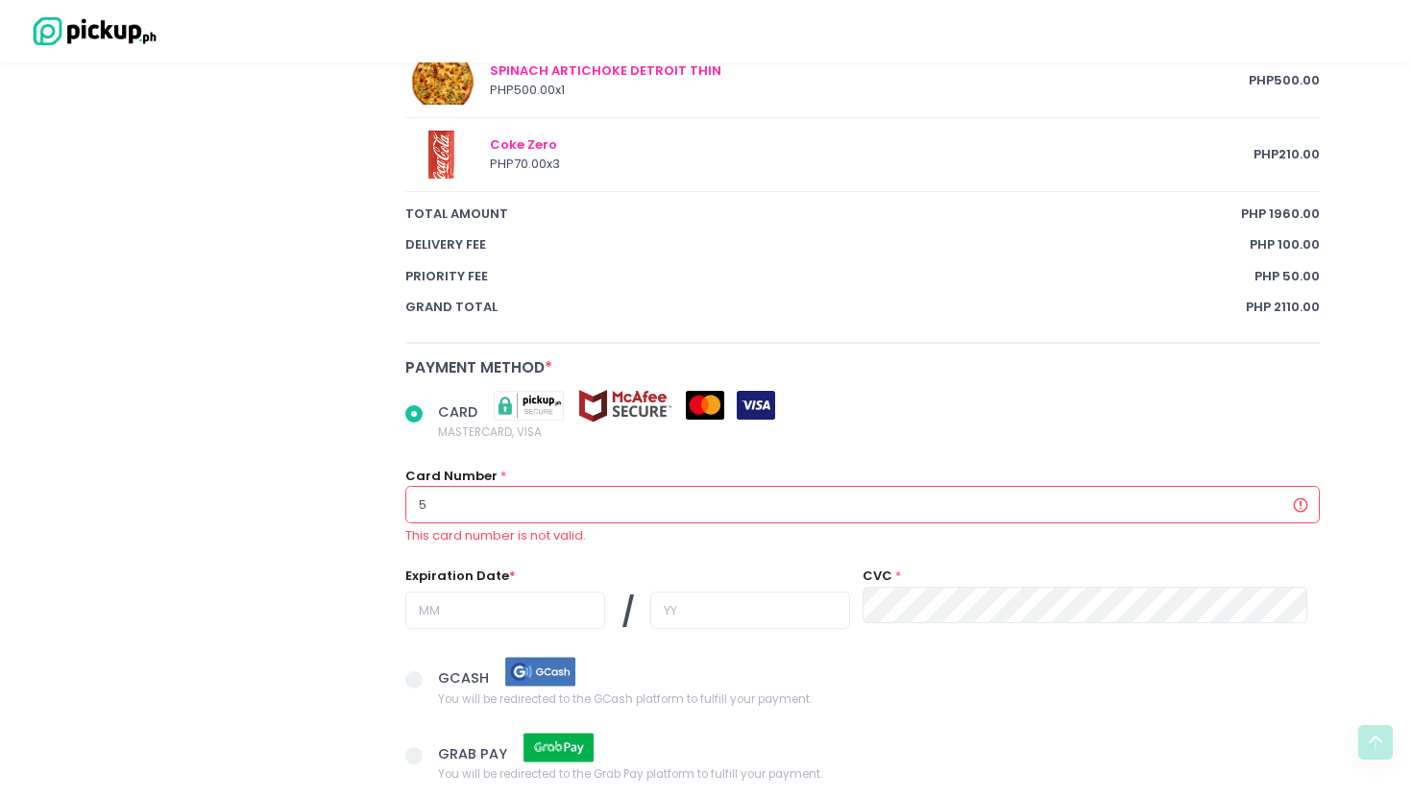
radio input "true"
type input "51"
radio input "true"
type input "515"
radio input "true"
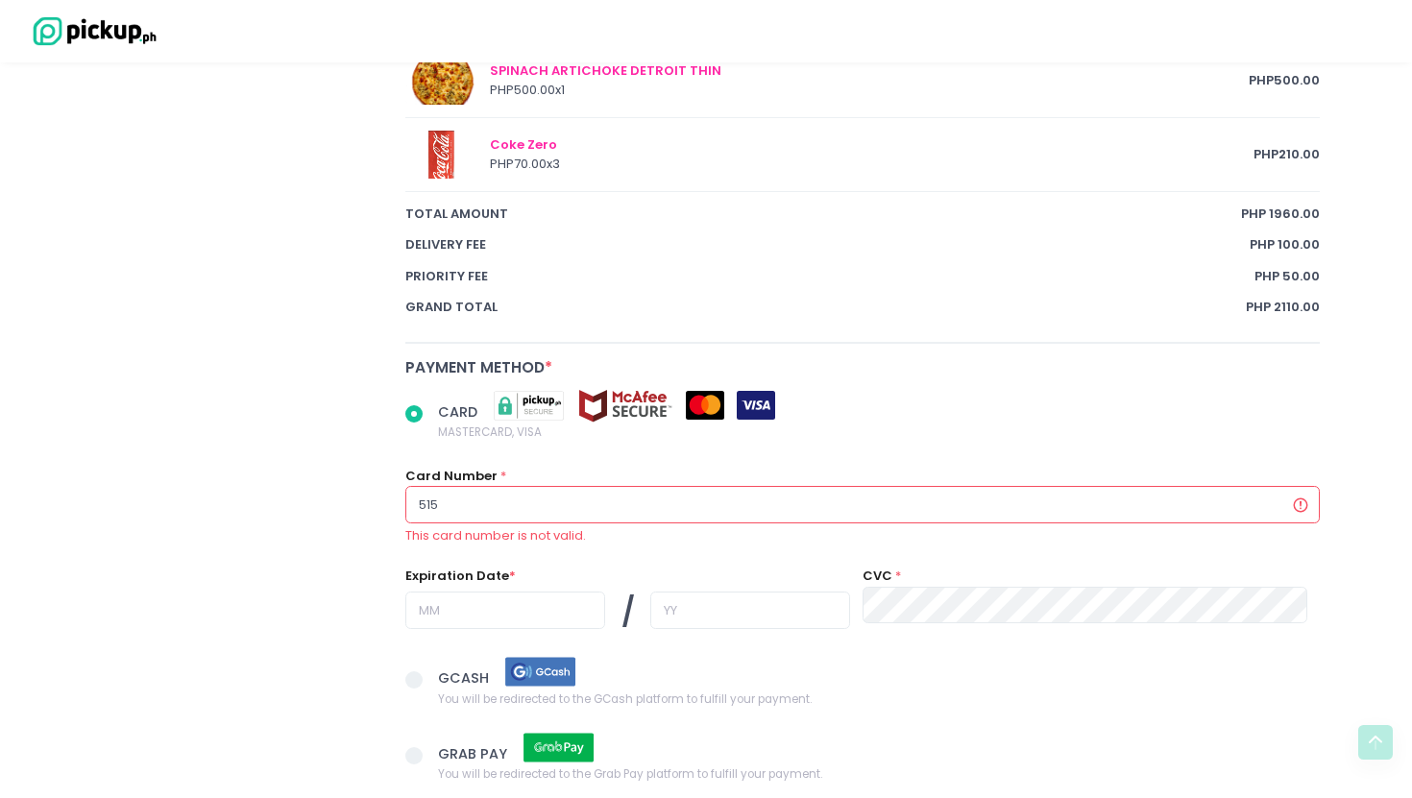
type input "5156"
radio input "true"
type input "51560"
radio input "true"
type input "515603"
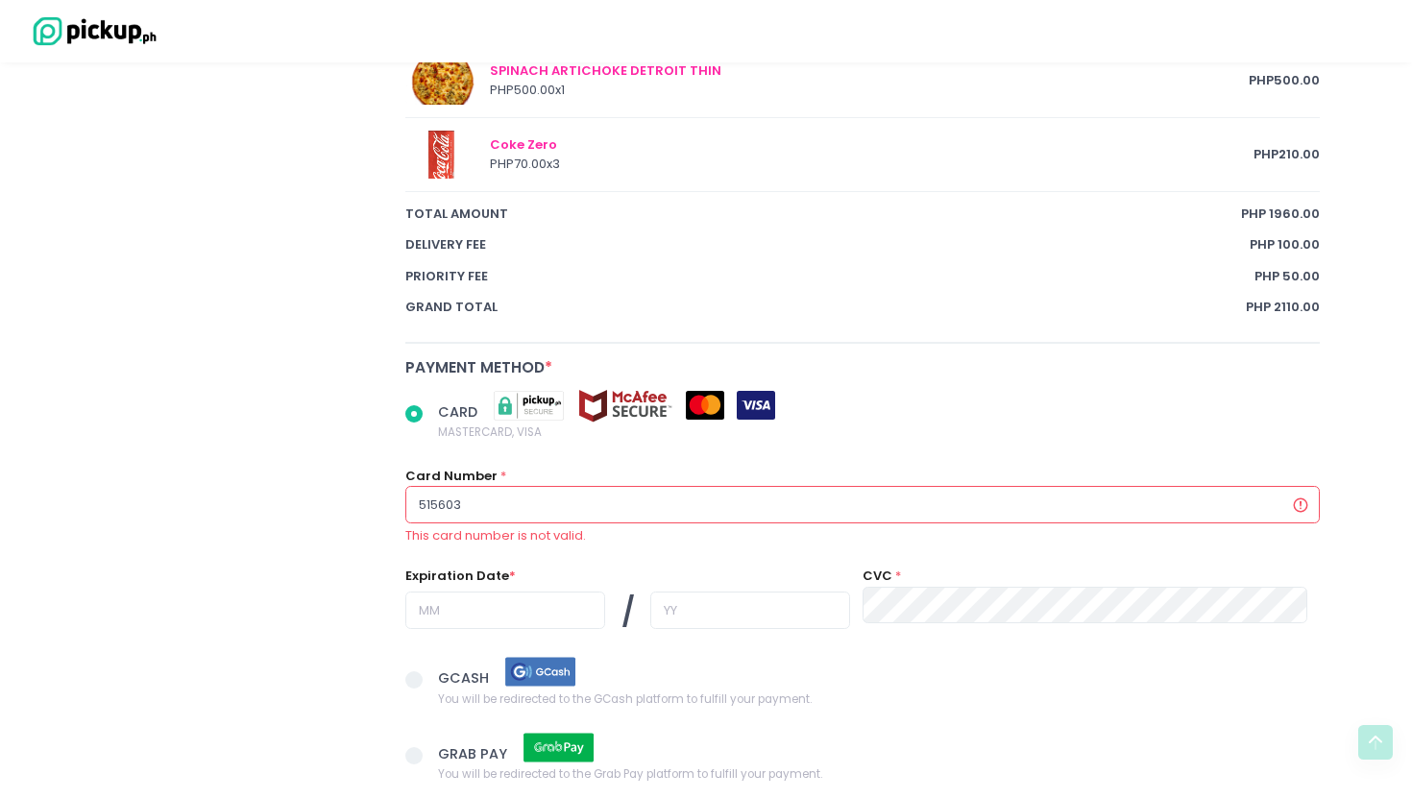
radio input "true"
type input "5156039"
radio input "true"
type input "51560390"
radio input "true"
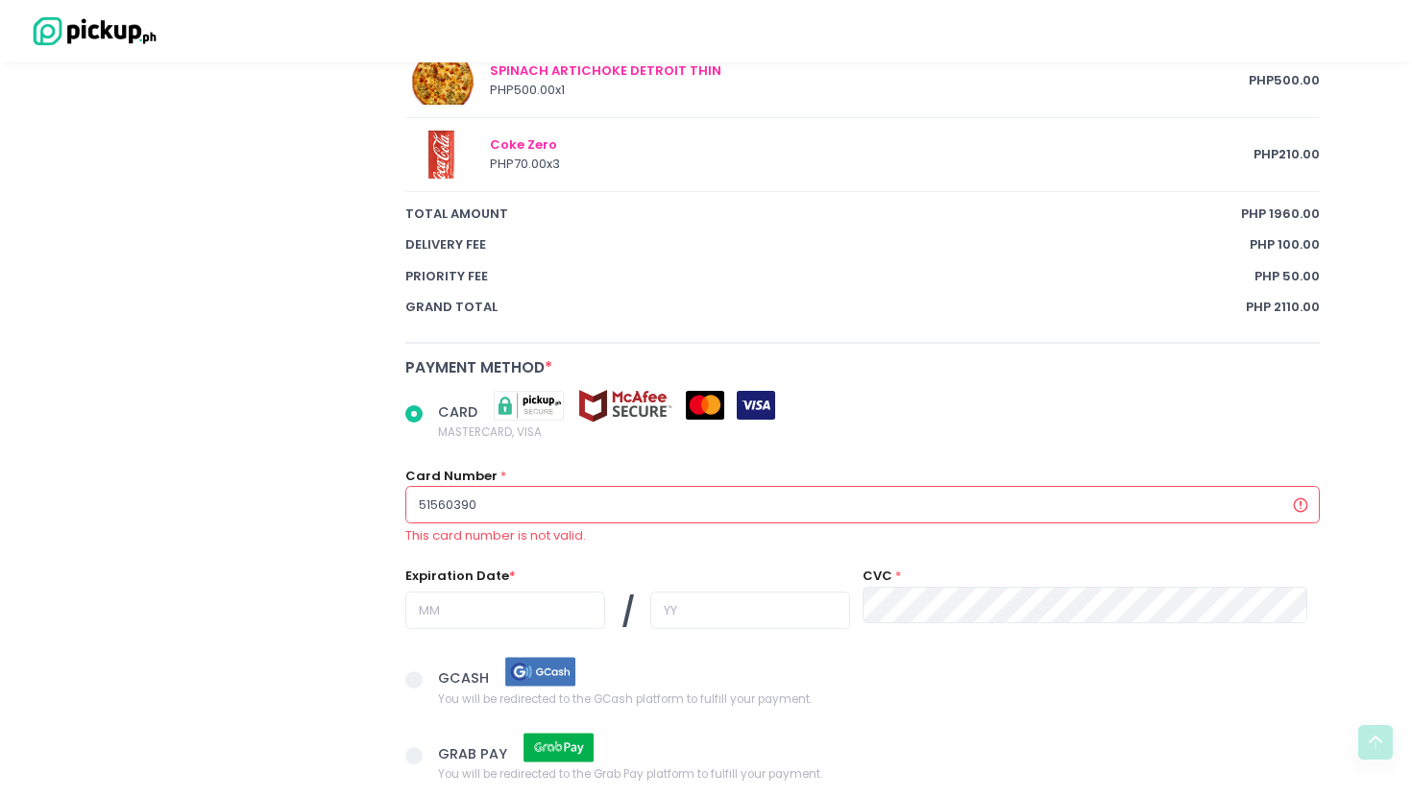
type input "515603900"
radio input "true"
type input "5156039003"
radio input "true"
type input "51560390036"
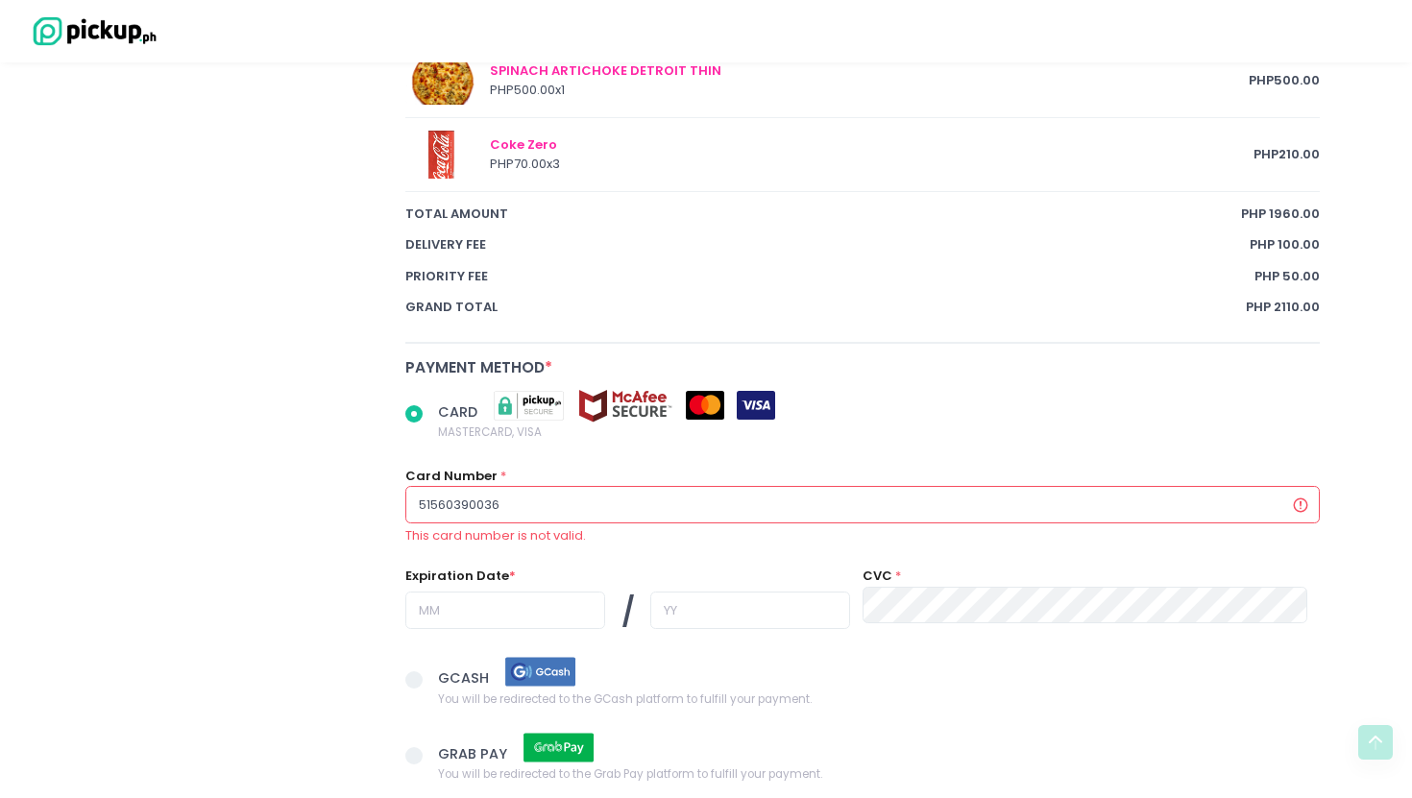
radio input "true"
type input "515603900363"
radio input "true"
type input "5156039003634"
radio input "true"
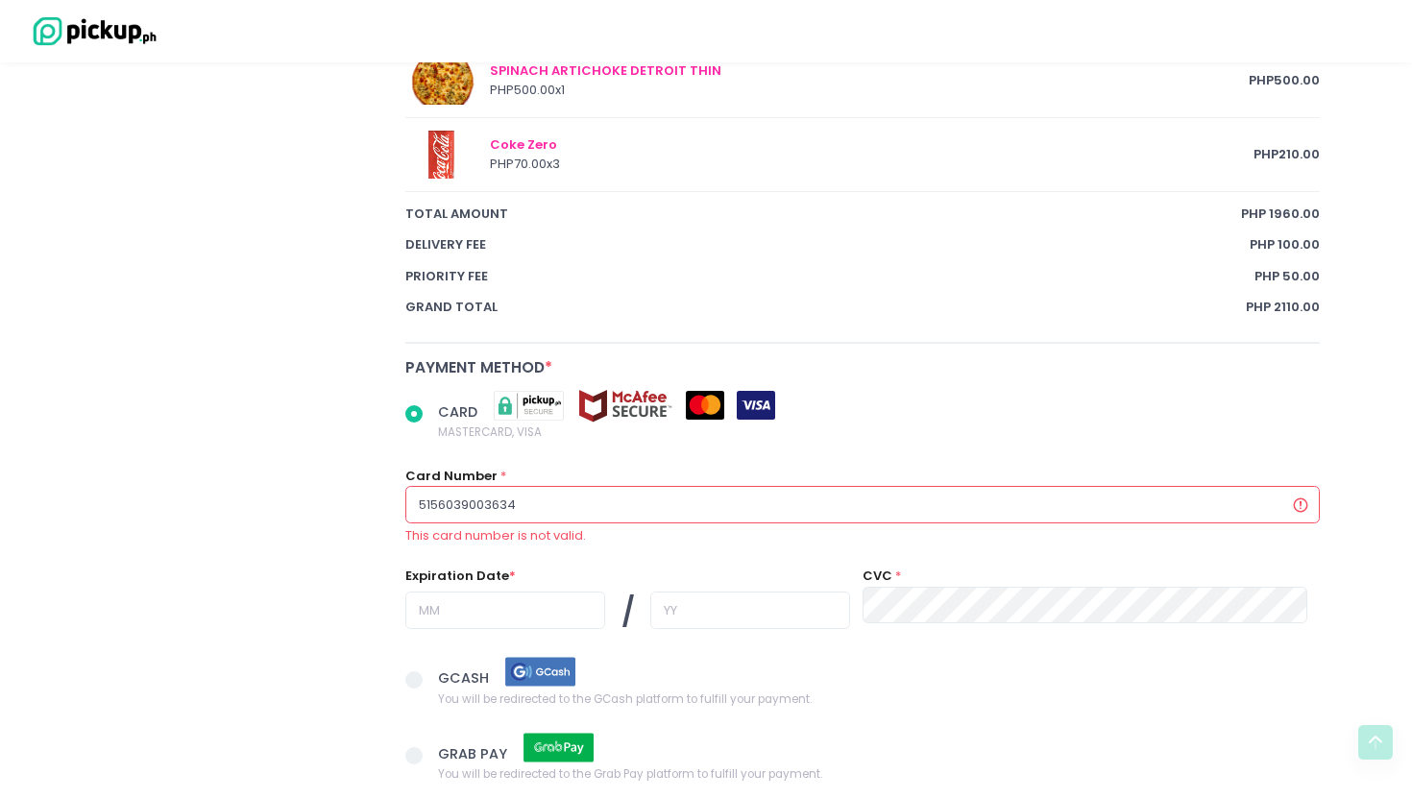
type input "51560390036345"
radio input "true"
type input "515603900363450"
radio input "true"
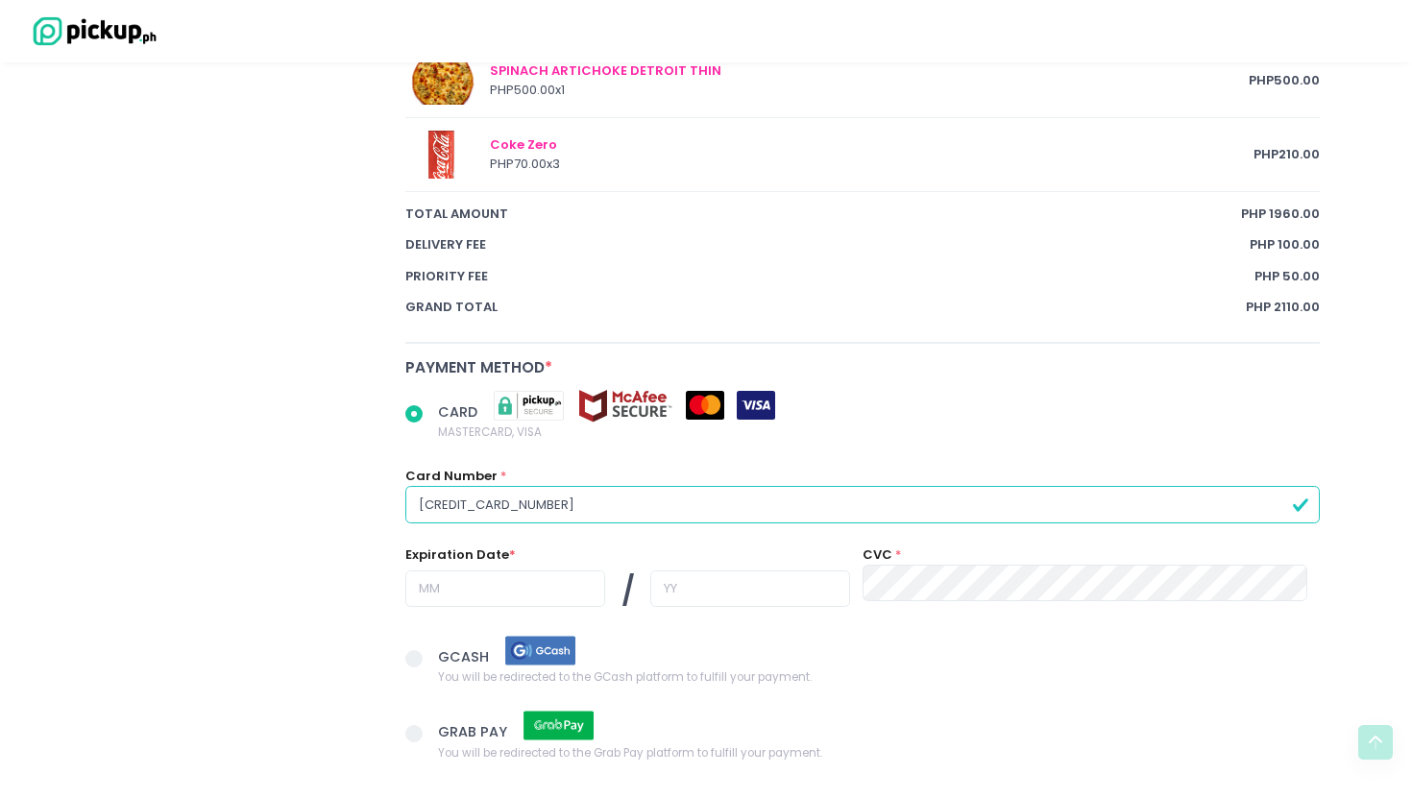
type input "[CREDIT_CARD_NUMBER]"
click at [434, 587] on input "text" at bounding box center [505, 589] width 200 height 37
radio input "true"
type input "10"
radio input "true"
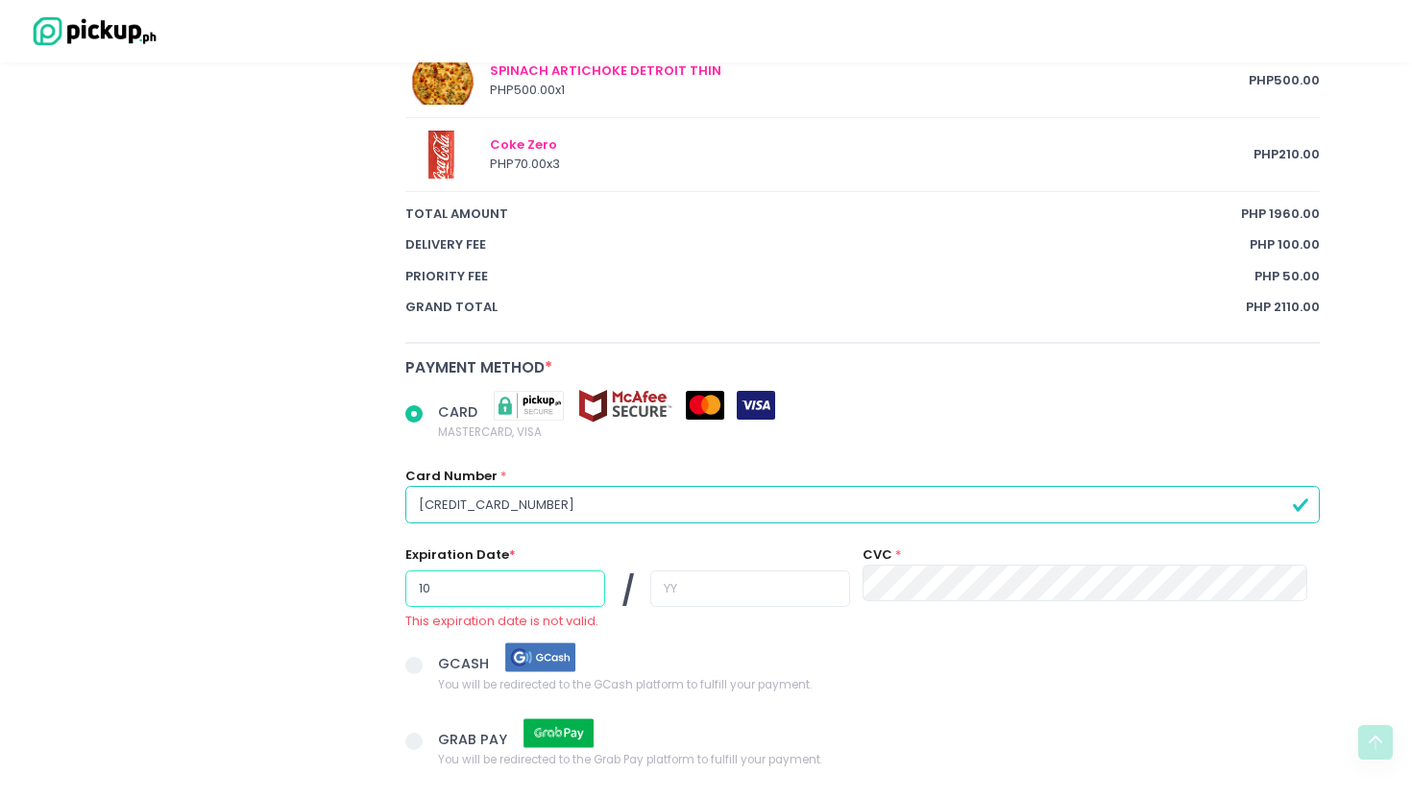
type input "10"
radio input "true"
type input "2"
radio input "true"
type input "28"
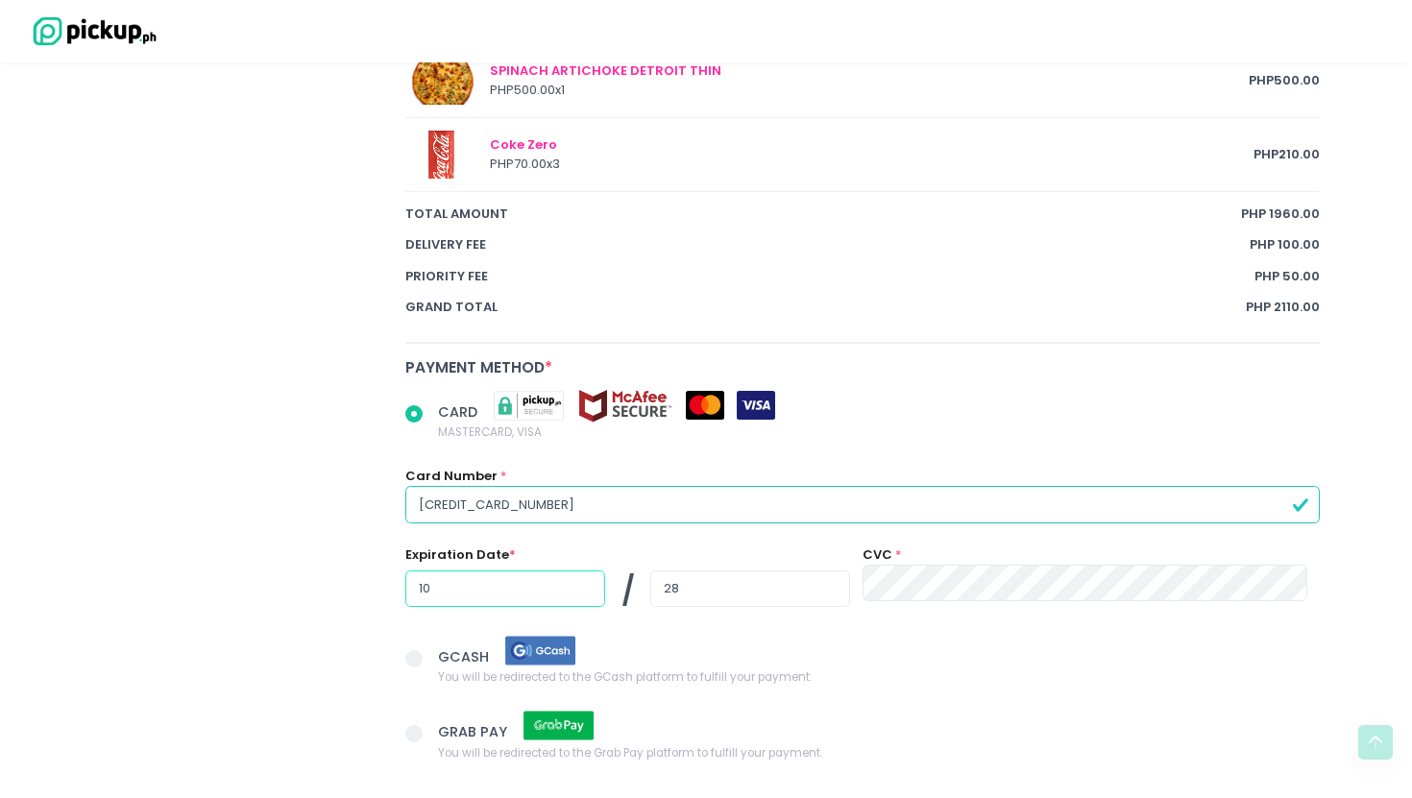
click at [434, 587] on input "10" at bounding box center [505, 589] width 200 height 37
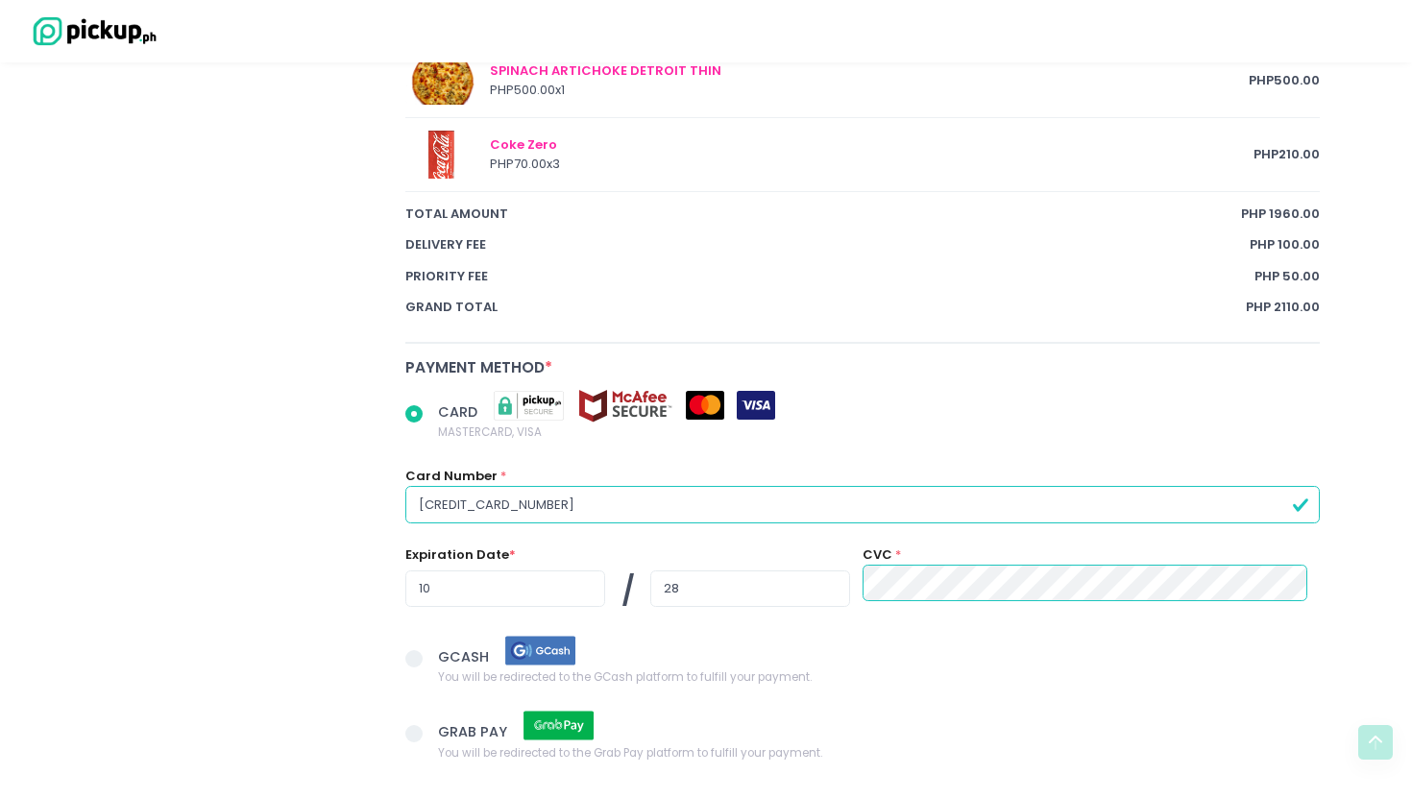
scroll to position [1490, 0]
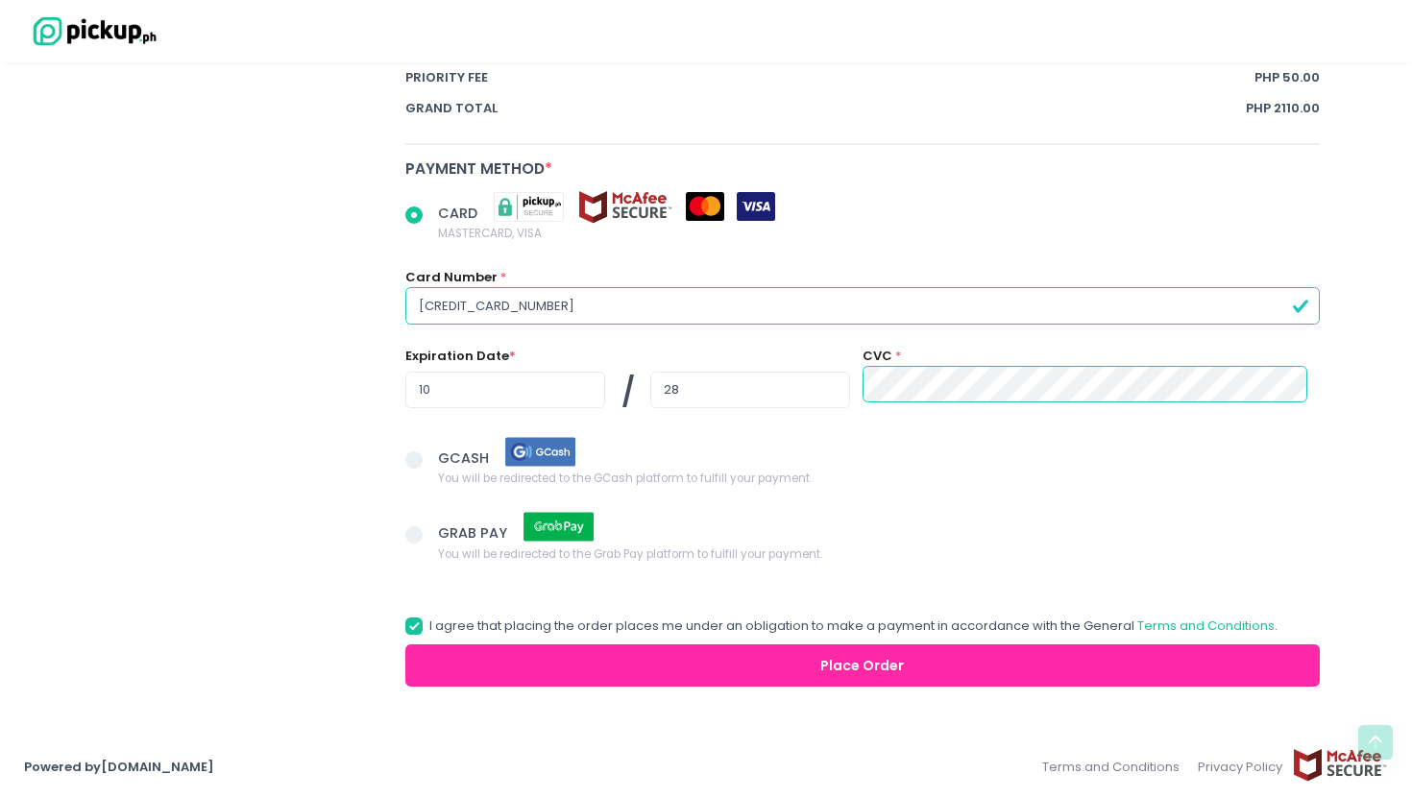
click at [907, 656] on button "Place Order" at bounding box center [862, 666] width 915 height 43
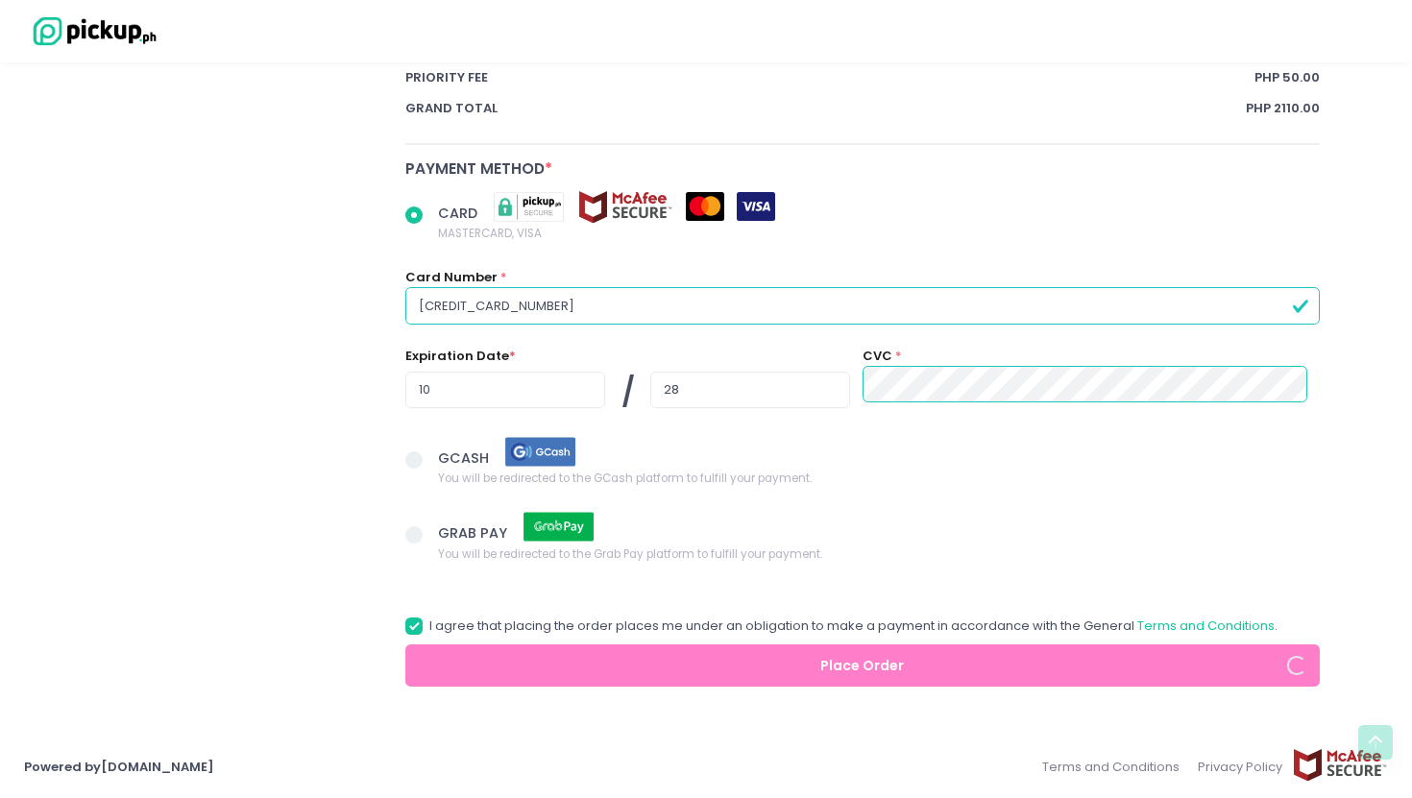
radio input "true"
